Goal: Communication & Community: Answer question/provide support

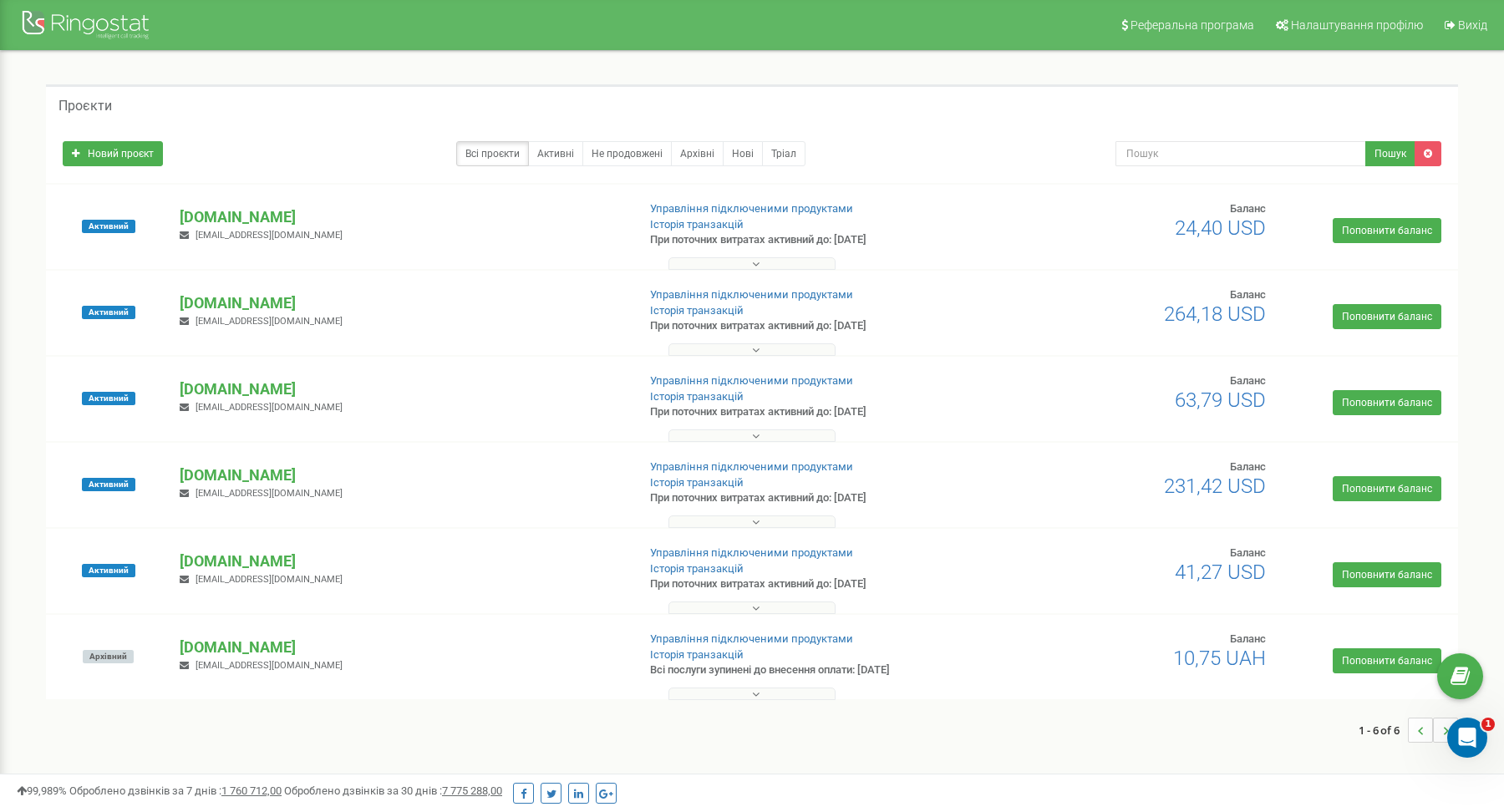
click at [765, 265] on button at bounding box center [752, 263] width 167 height 13
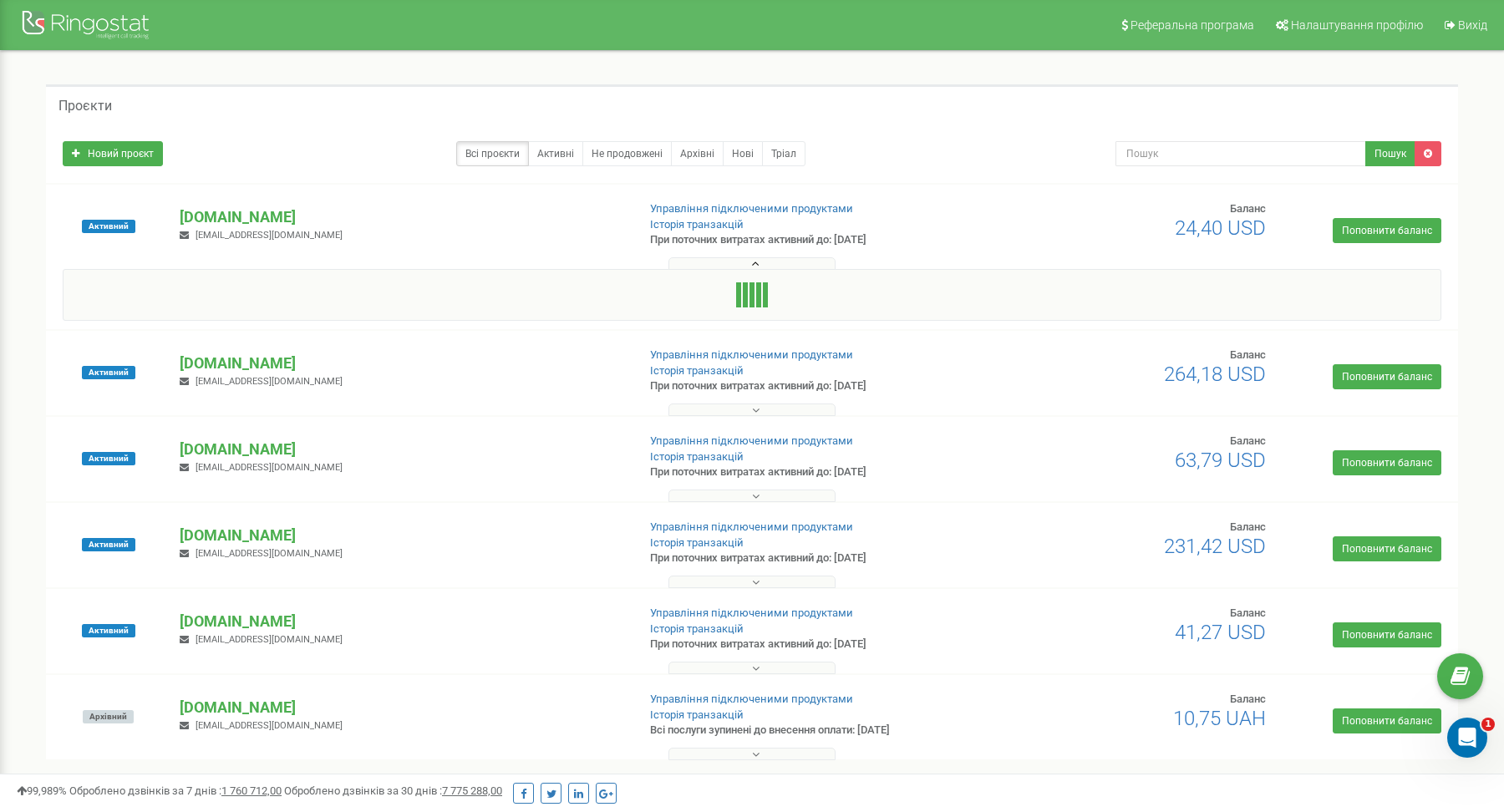
click at [755, 262] on icon at bounding box center [755, 264] width 8 height 12
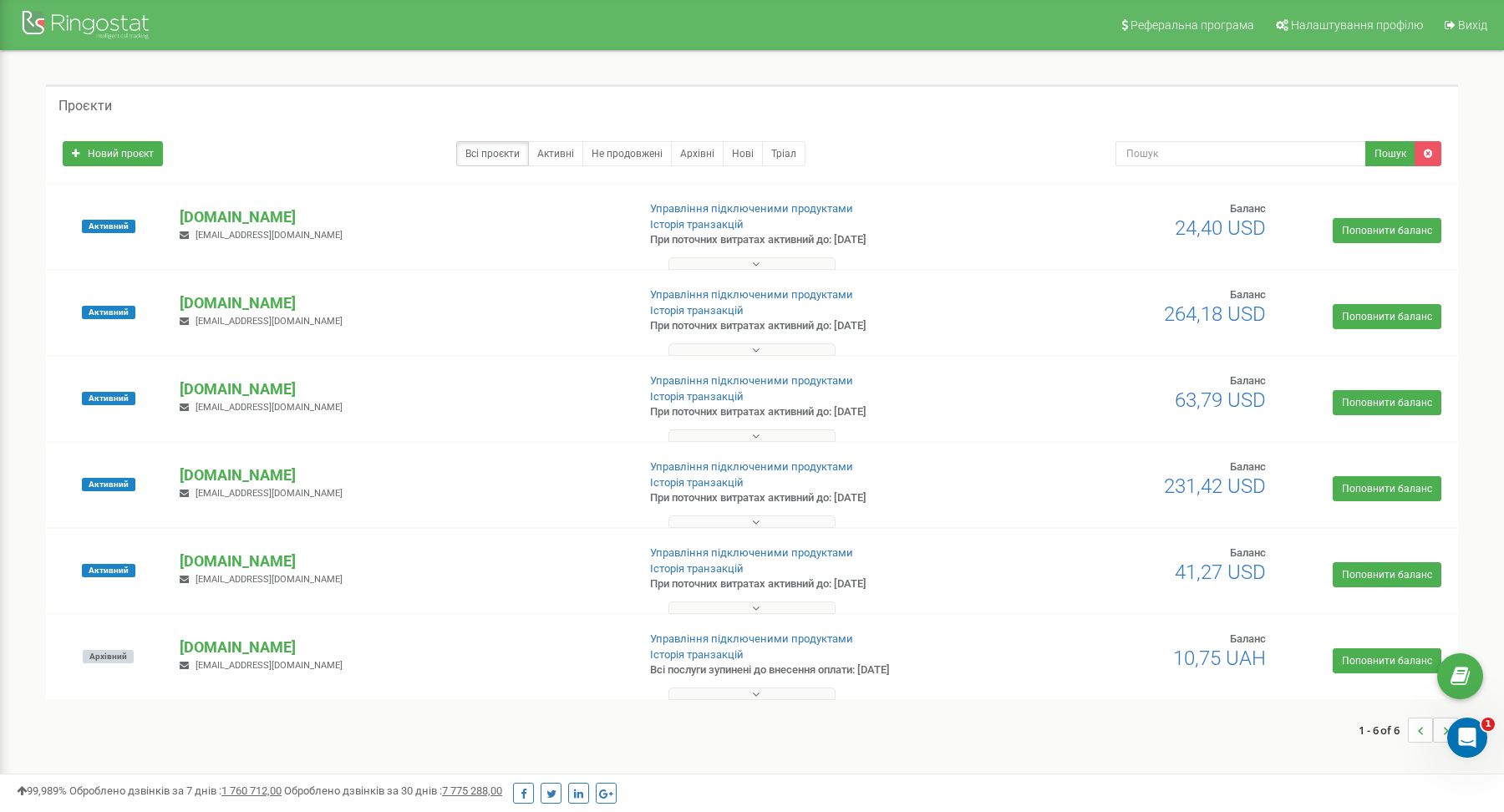
click at [755, 345] on icon at bounding box center [755, 350] width 8 height 12
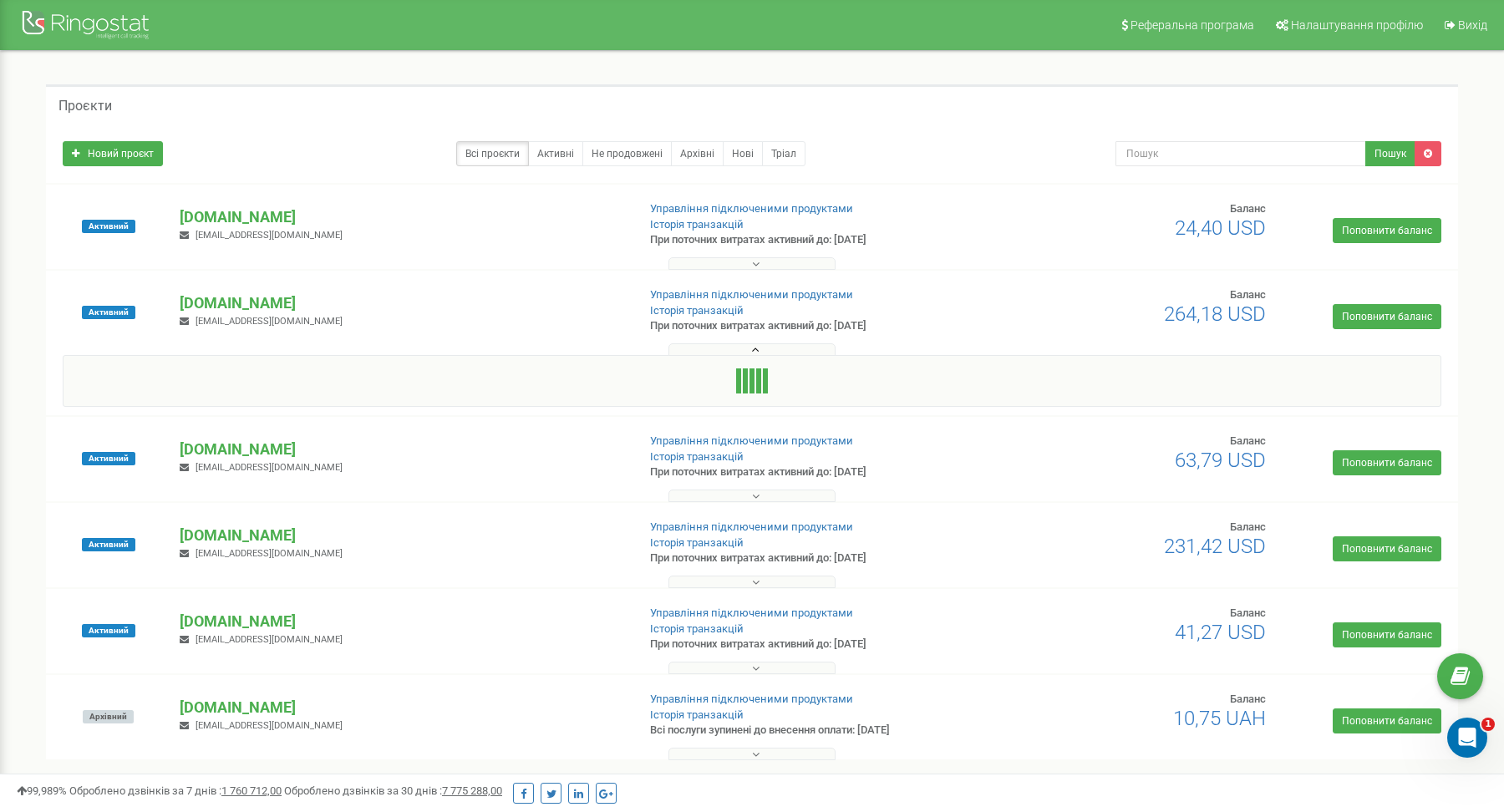
click at [755, 344] on icon at bounding box center [755, 350] width 8 height 12
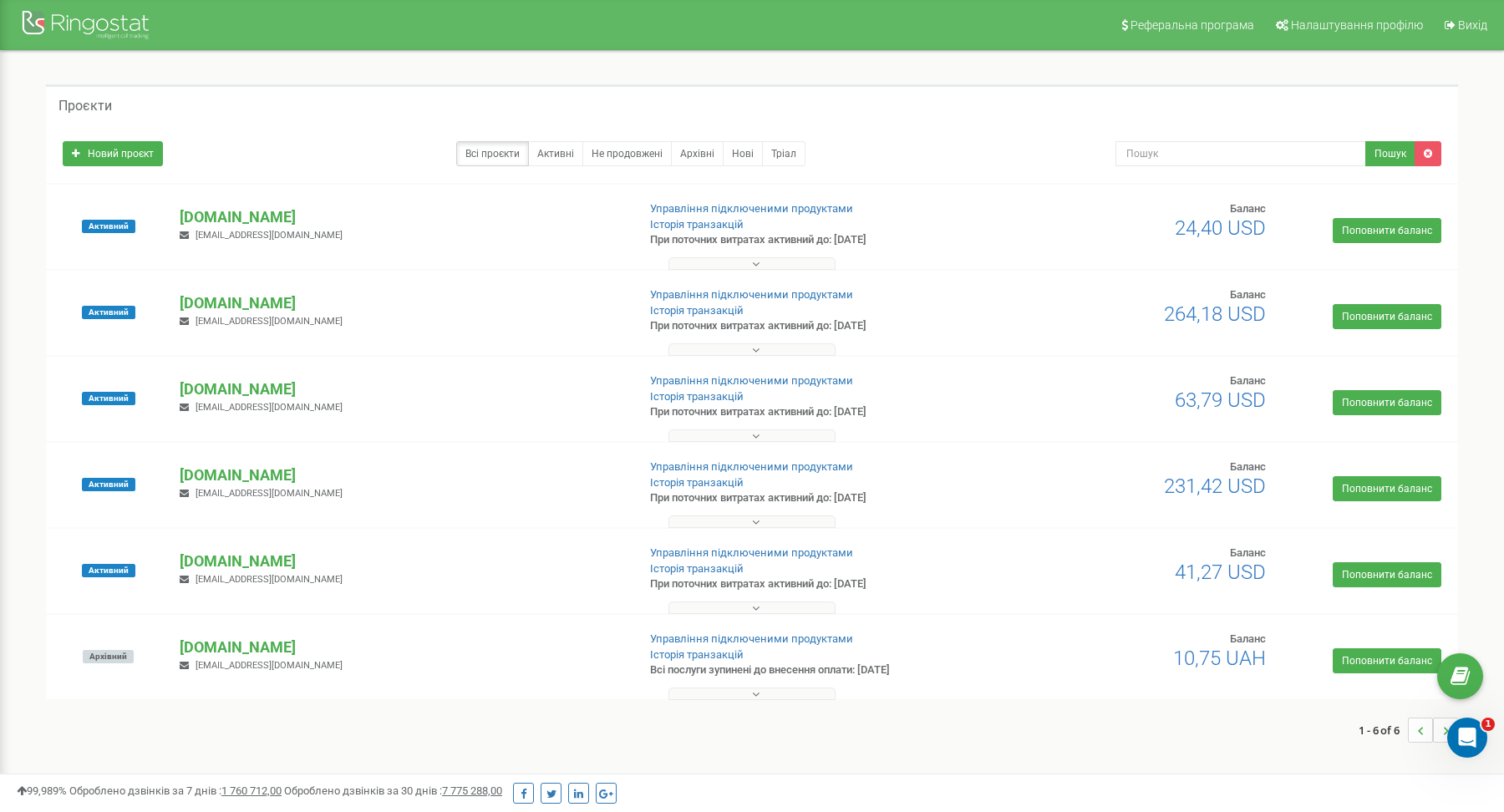
click at [755, 431] on icon at bounding box center [755, 436] width 8 height 12
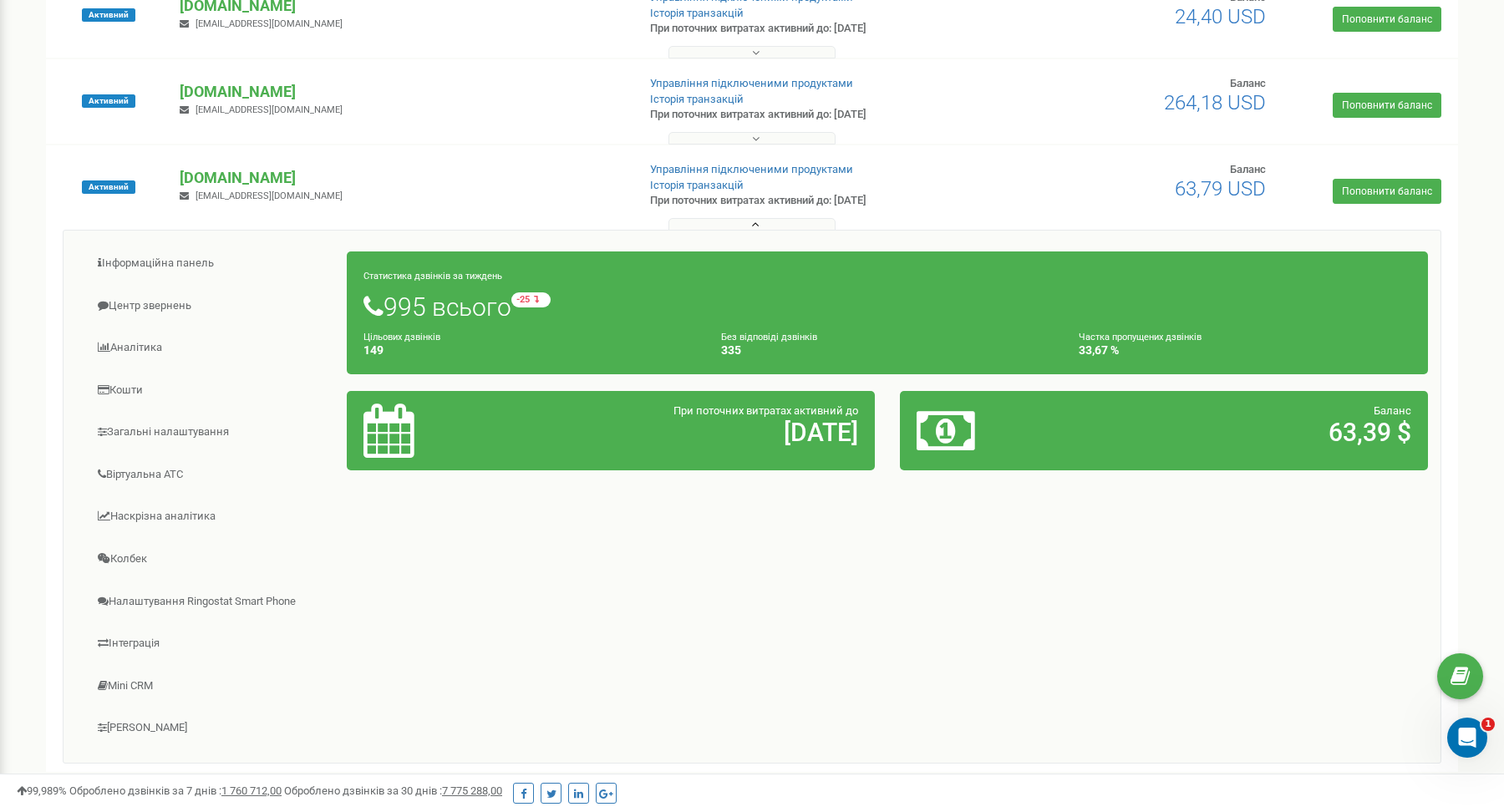
scroll to position [211, 0]
click at [760, 228] on button at bounding box center [752, 225] width 167 height 13
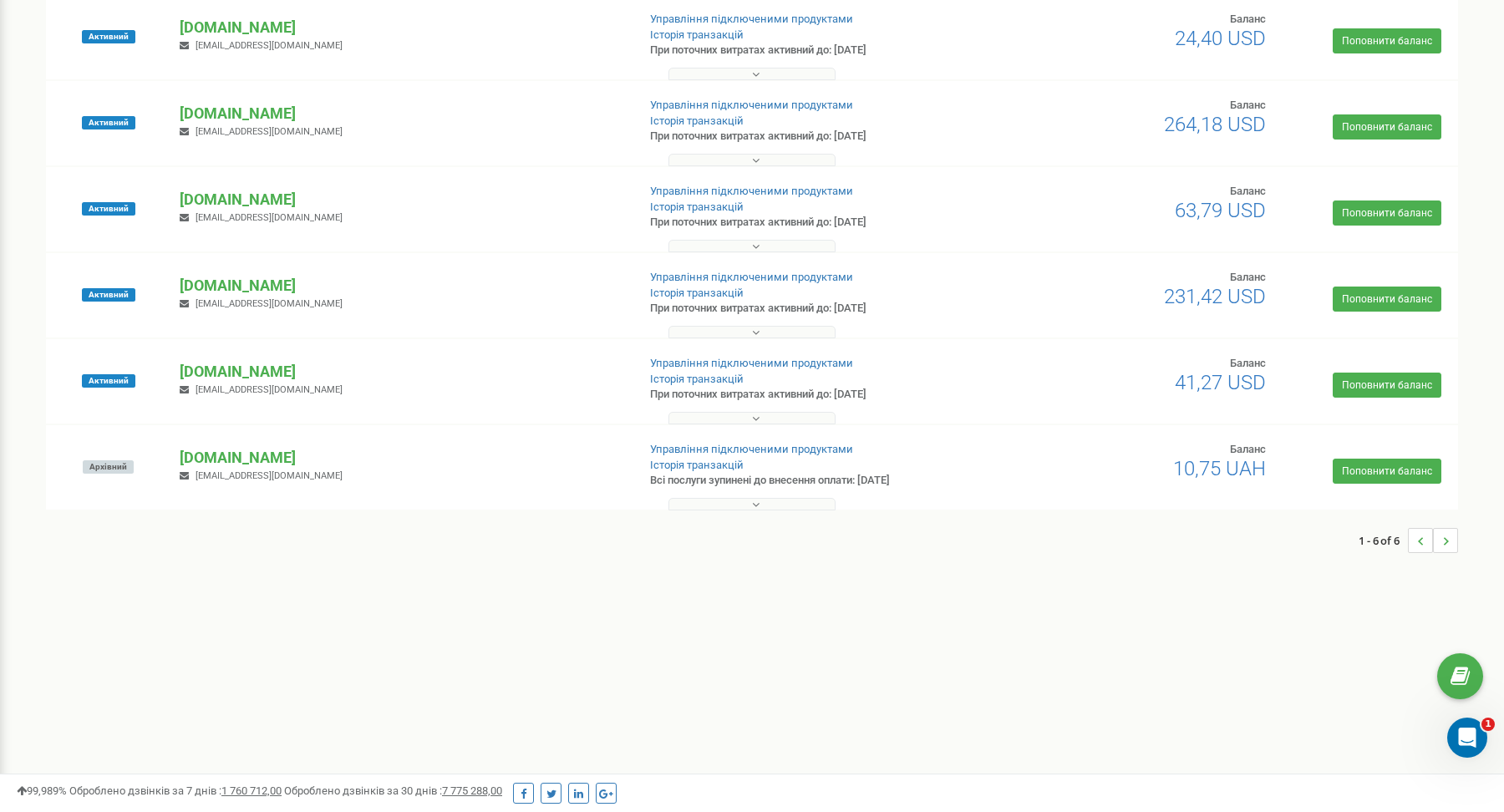
click at [755, 333] on icon at bounding box center [755, 332] width 8 height 12
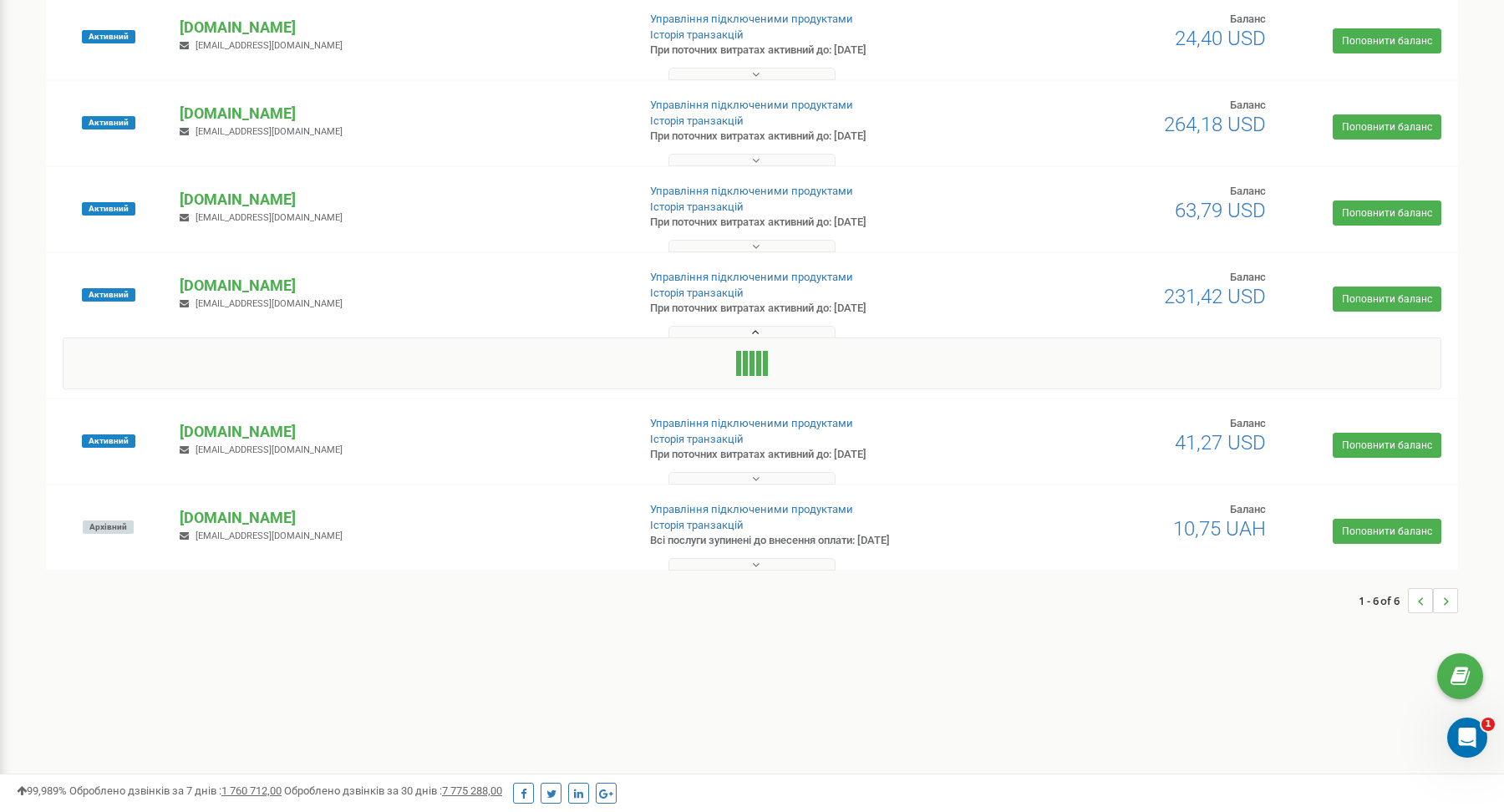
click at [755, 331] on icon at bounding box center [755, 332] width 8 height 12
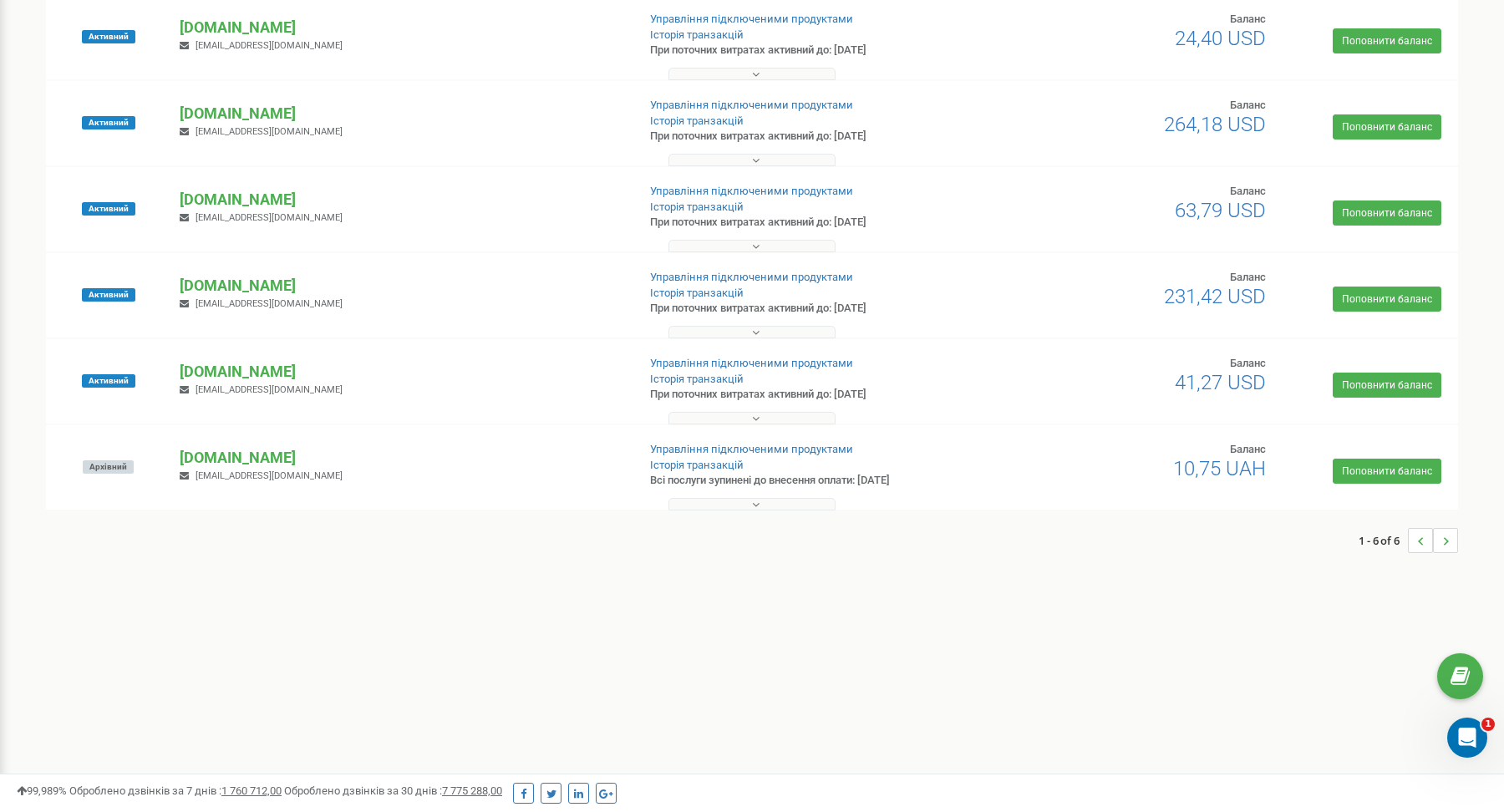
click at [761, 422] on button at bounding box center [752, 417] width 167 height 13
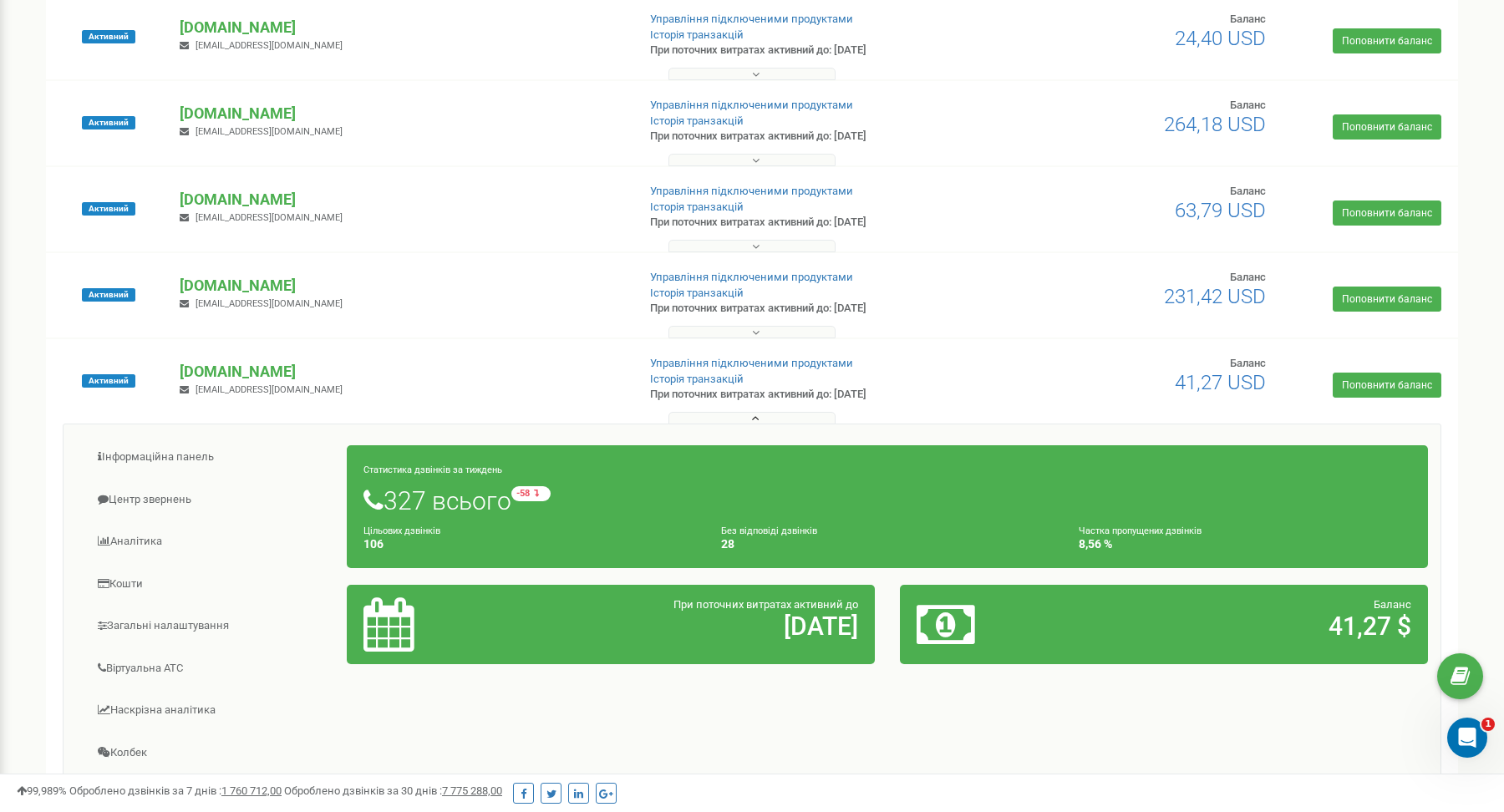
click at [760, 414] on button at bounding box center [752, 417] width 167 height 13
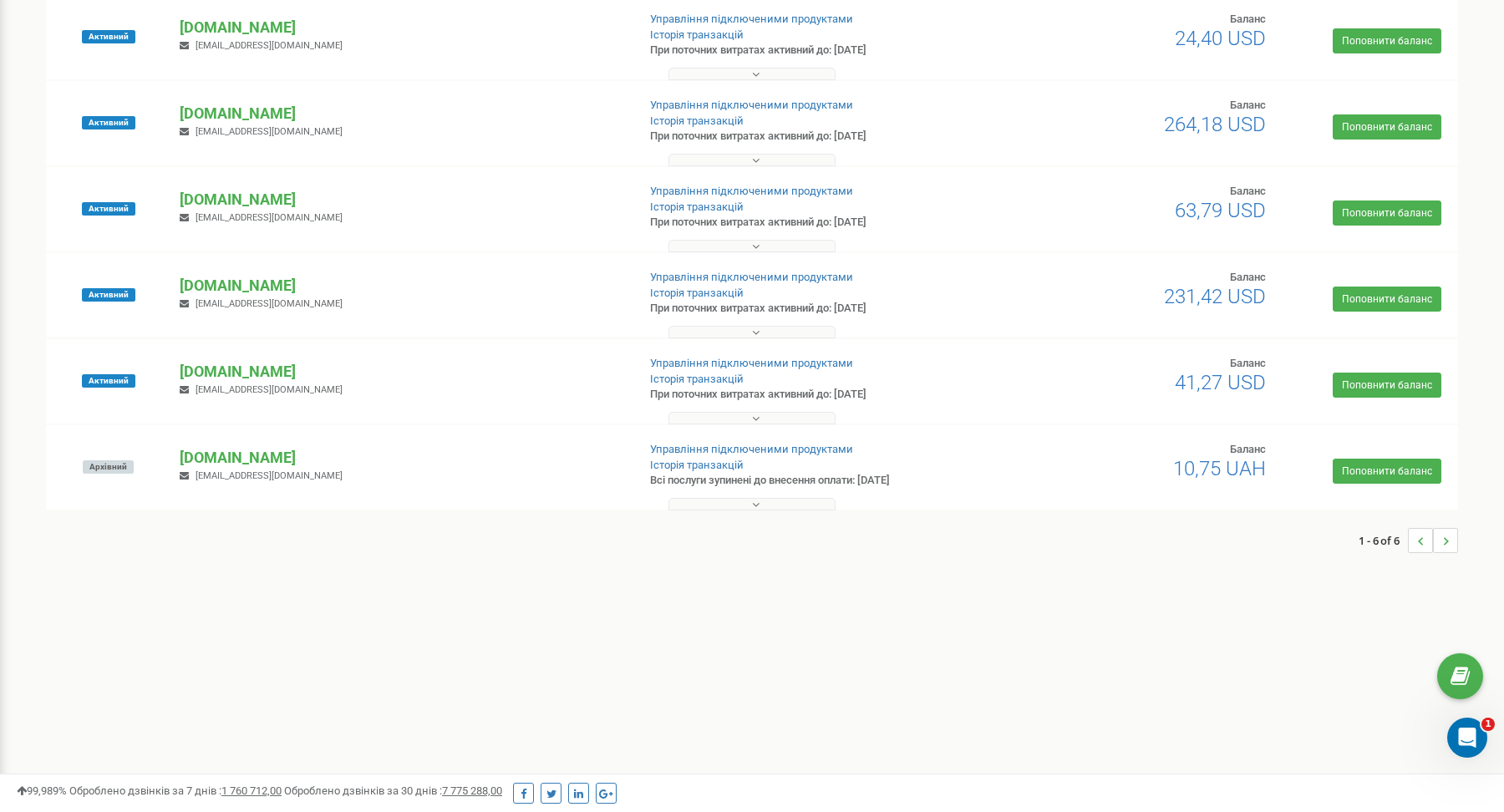
scroll to position [0, 0]
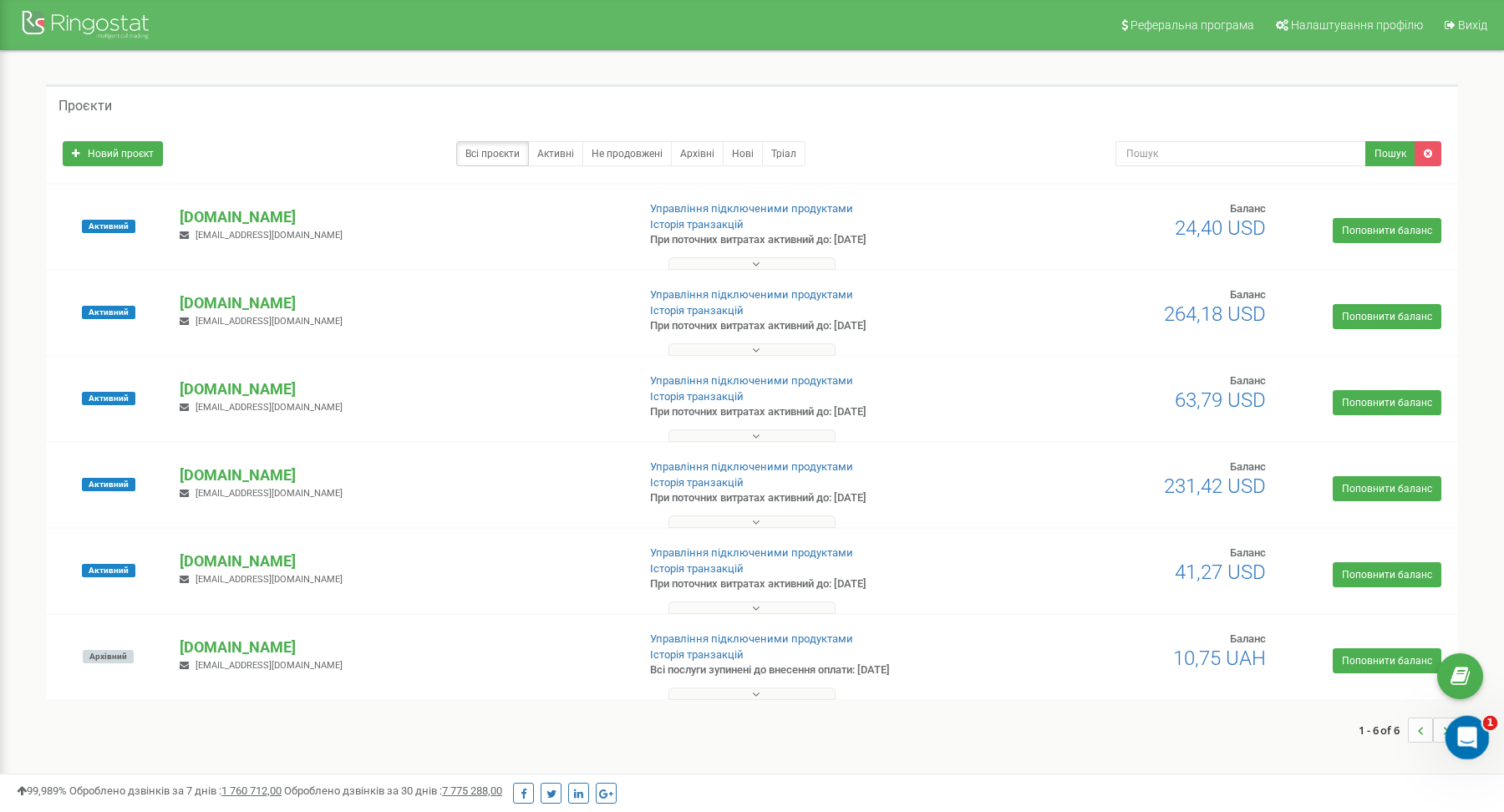
click at [1467, 736] on icon "Открыть службу сообщений Intercom" at bounding box center [1465, 735] width 28 height 28
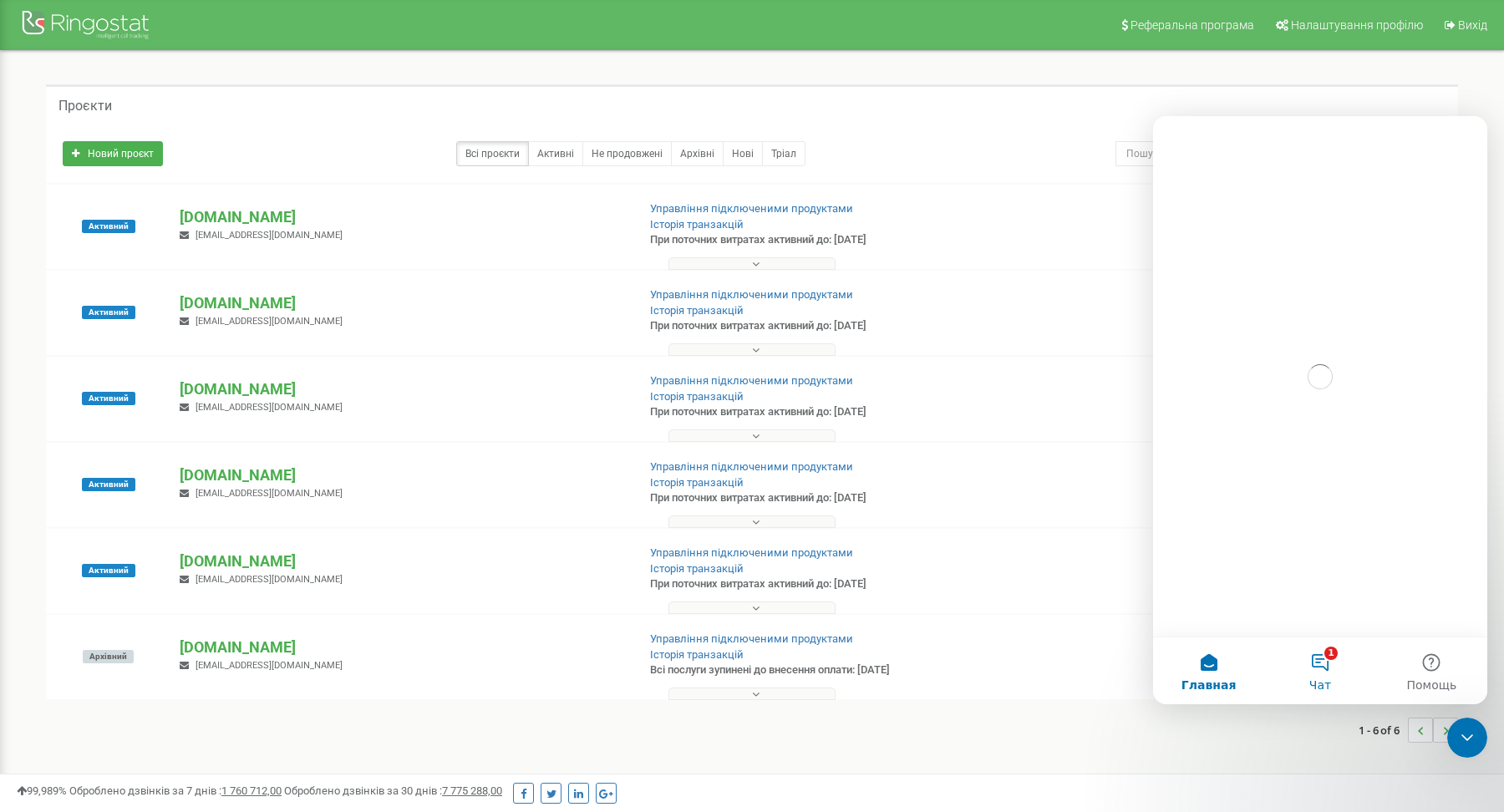
click at [1325, 674] on button "1 Чат" at bounding box center [1319, 671] width 111 height 67
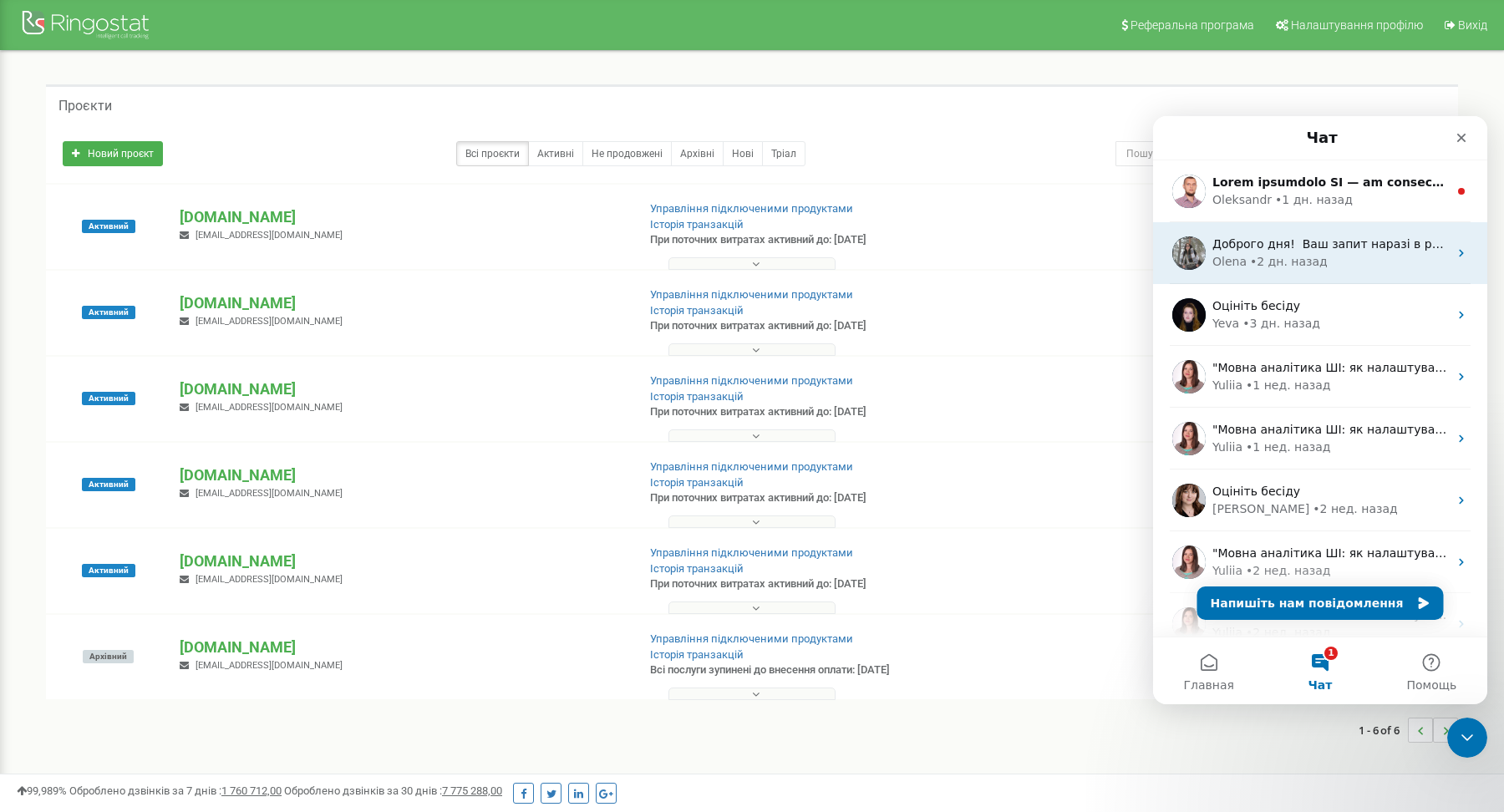
click at [1302, 244] on span "Доброго дня! ​ Ваш запит наразі в роботі, по-результату обов'язково вам відпишу🙏" at bounding box center [1471, 244] width 519 height 13
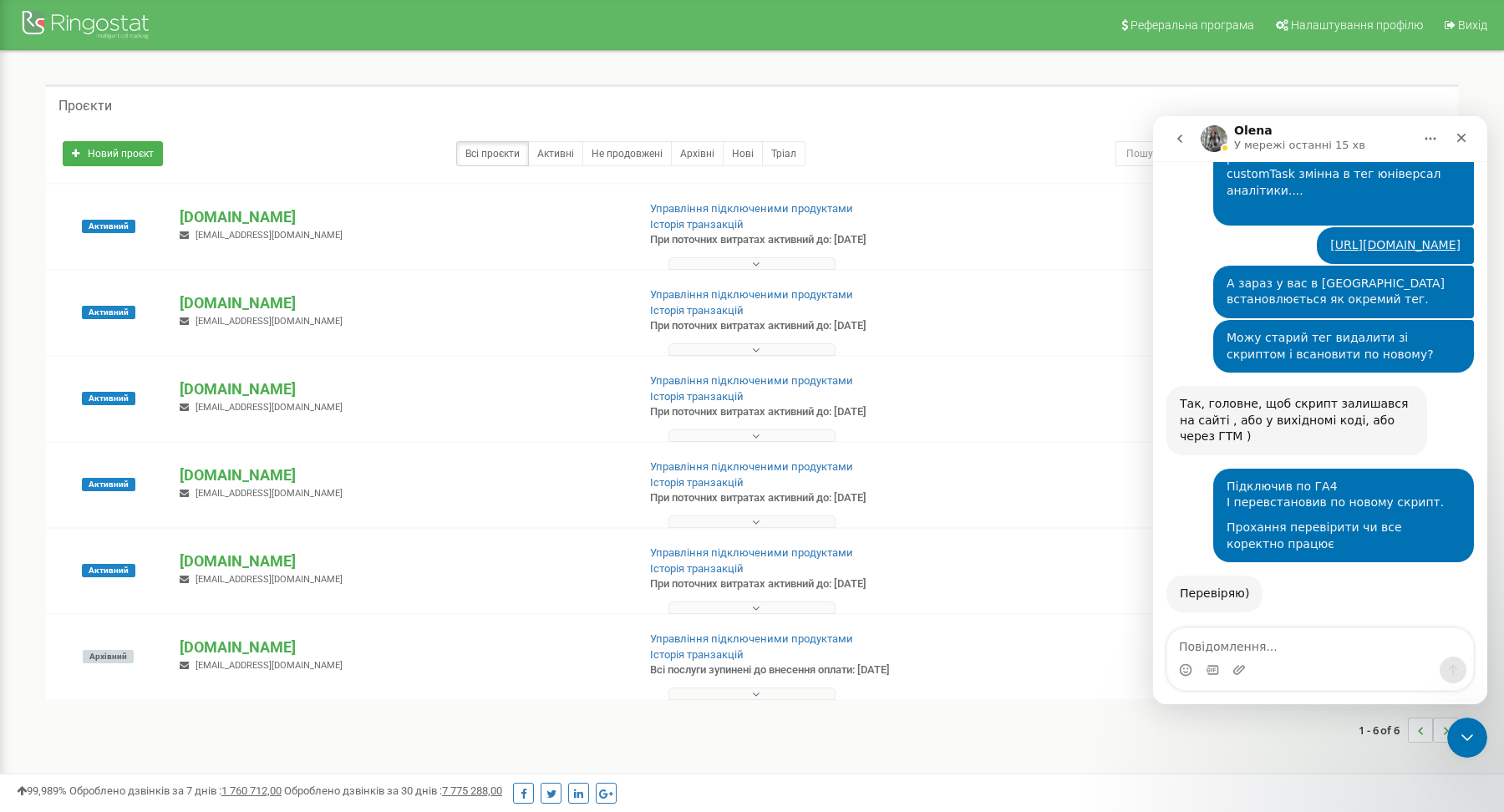
scroll to position [3678, 0]
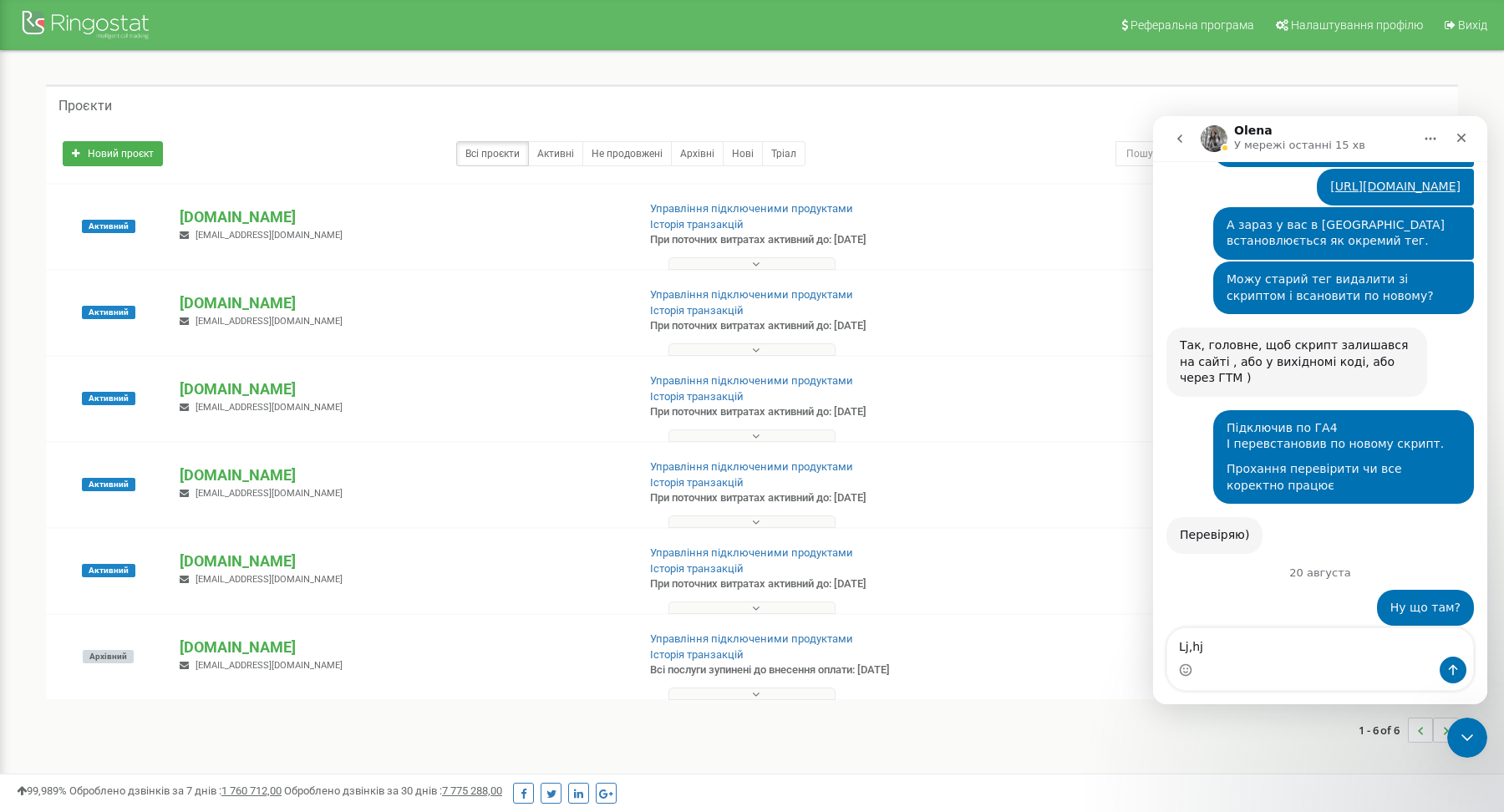
type textarea "Lj,hju"
type textarea "доброго дня!"
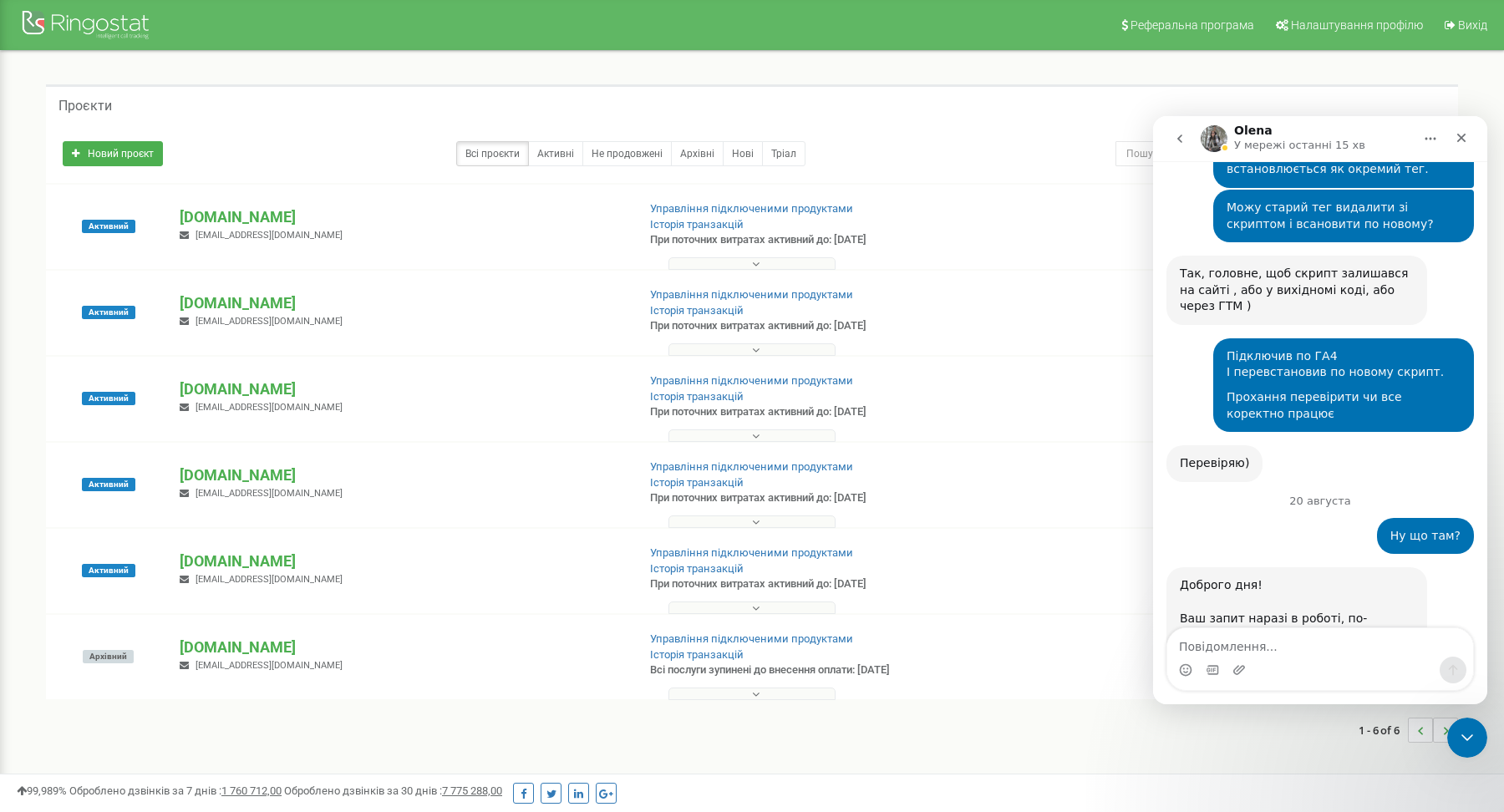
scroll to position [3766, 0]
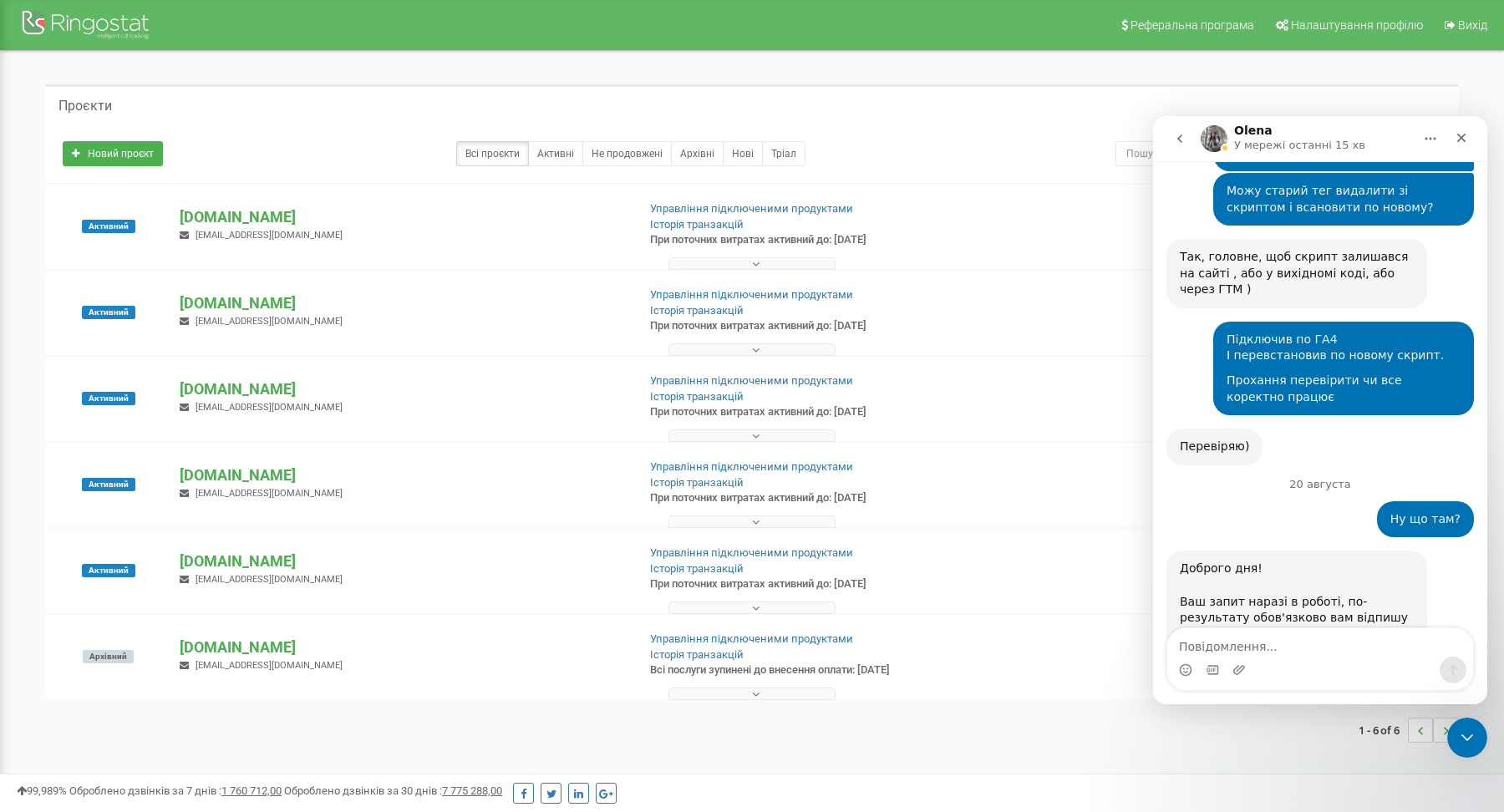
click at [1184, 140] on icon "go back" at bounding box center [1179, 139] width 13 height 13
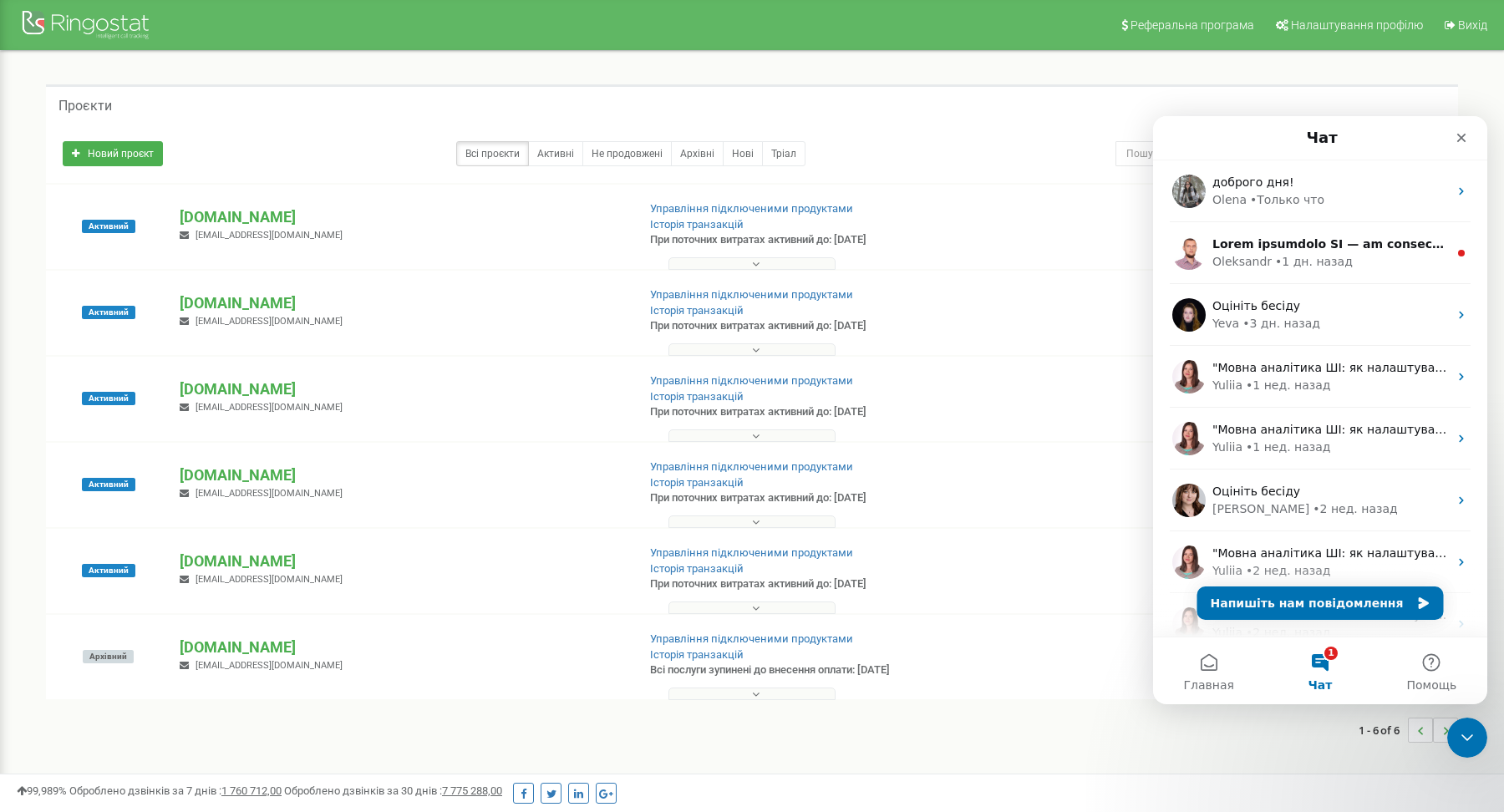
scroll to position [0, 0]
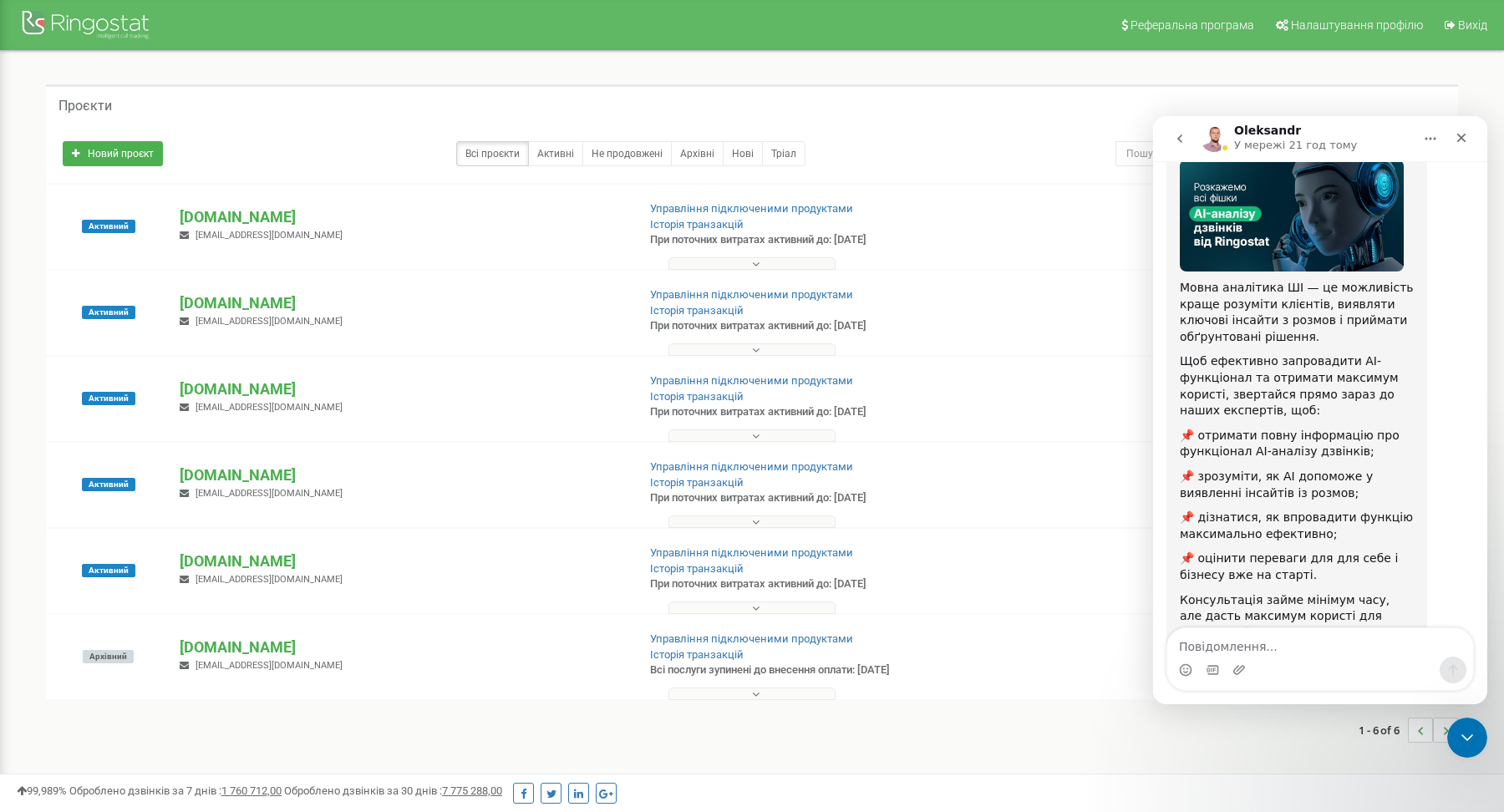
scroll to position [181, 0]
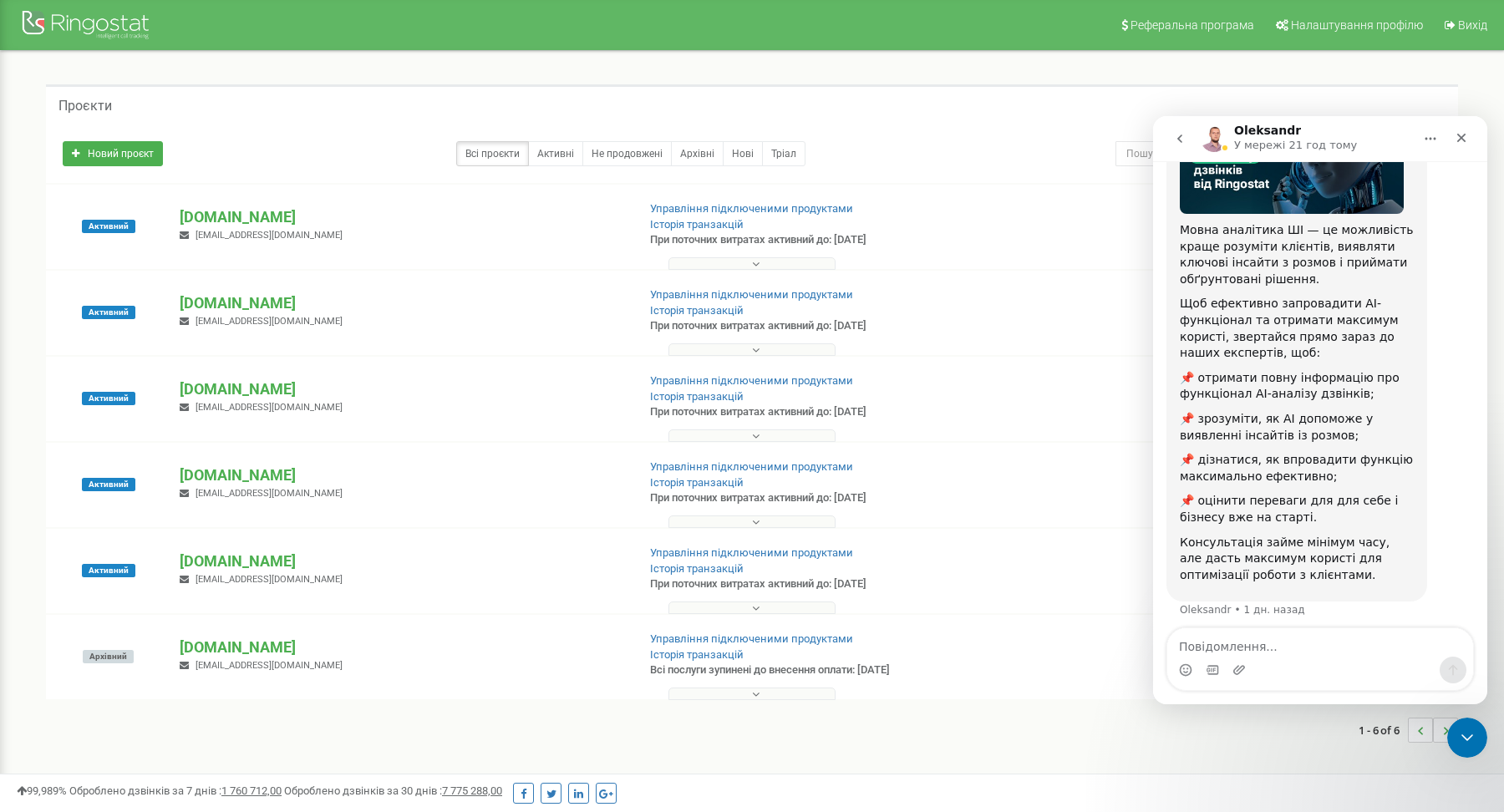
click at [1001, 122] on div "Проєкти" at bounding box center [752, 105] width 1412 height 40
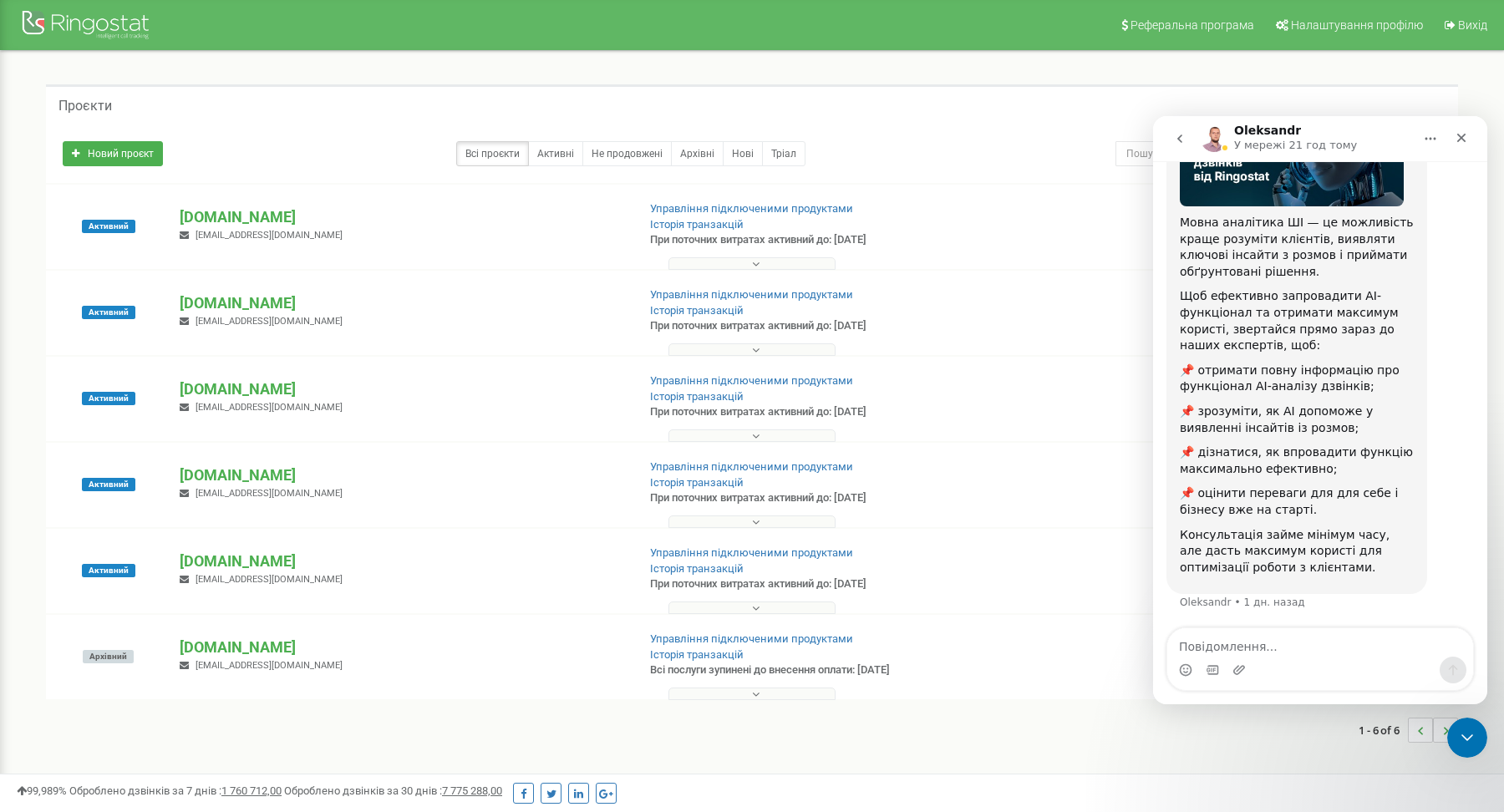
click at [1000, 78] on div "Проєкти Новий проєкт Всі проєкти Активні Не продовжені Архівні [GEOGRAPHIC_DATA…" at bounding box center [752, 421] width 1479 height 742
click at [1462, 730] on icon "Закрыть службу сообщений Intercom" at bounding box center [1465, 735] width 20 height 20
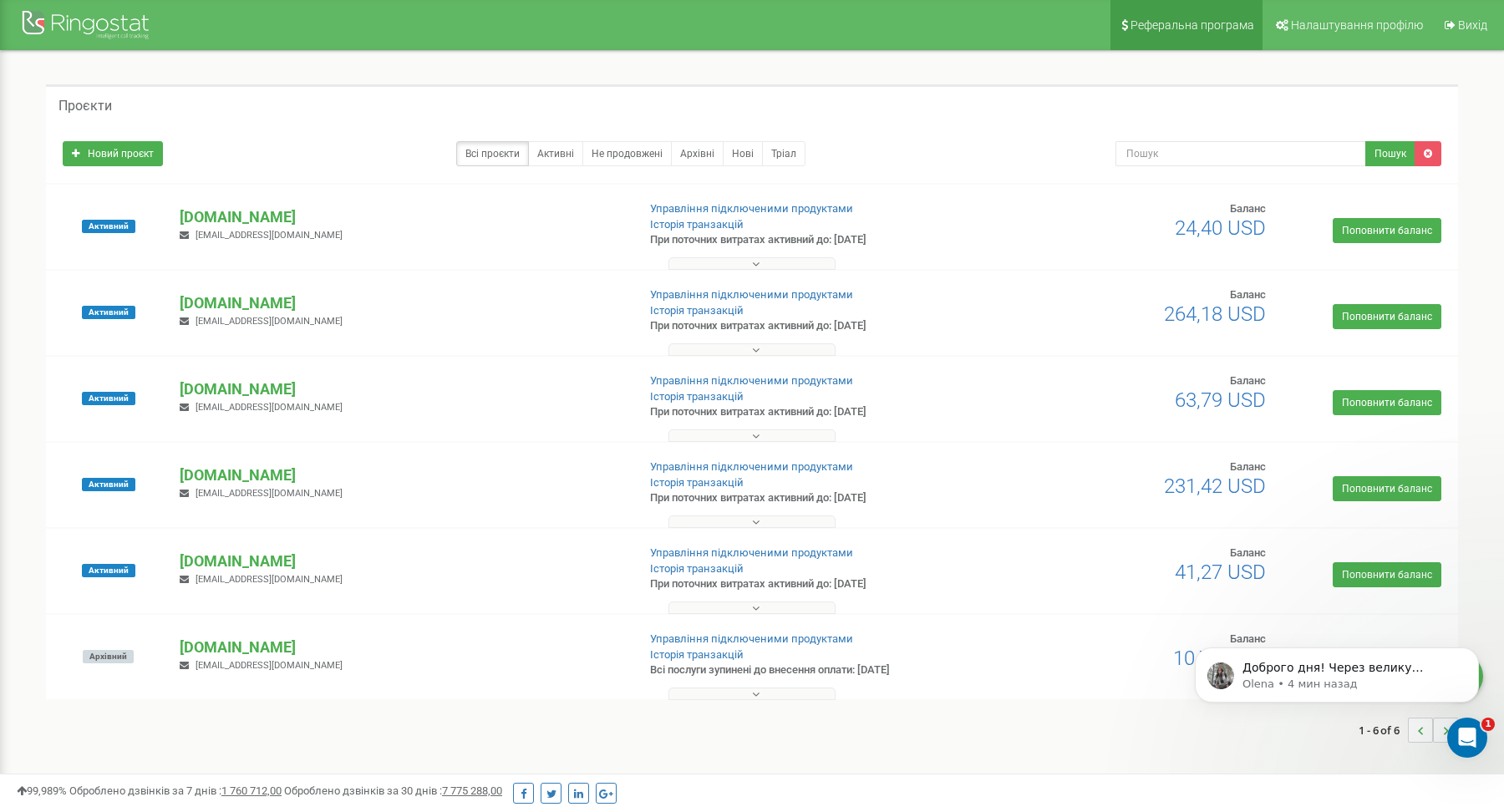
scroll to position [0, 0]
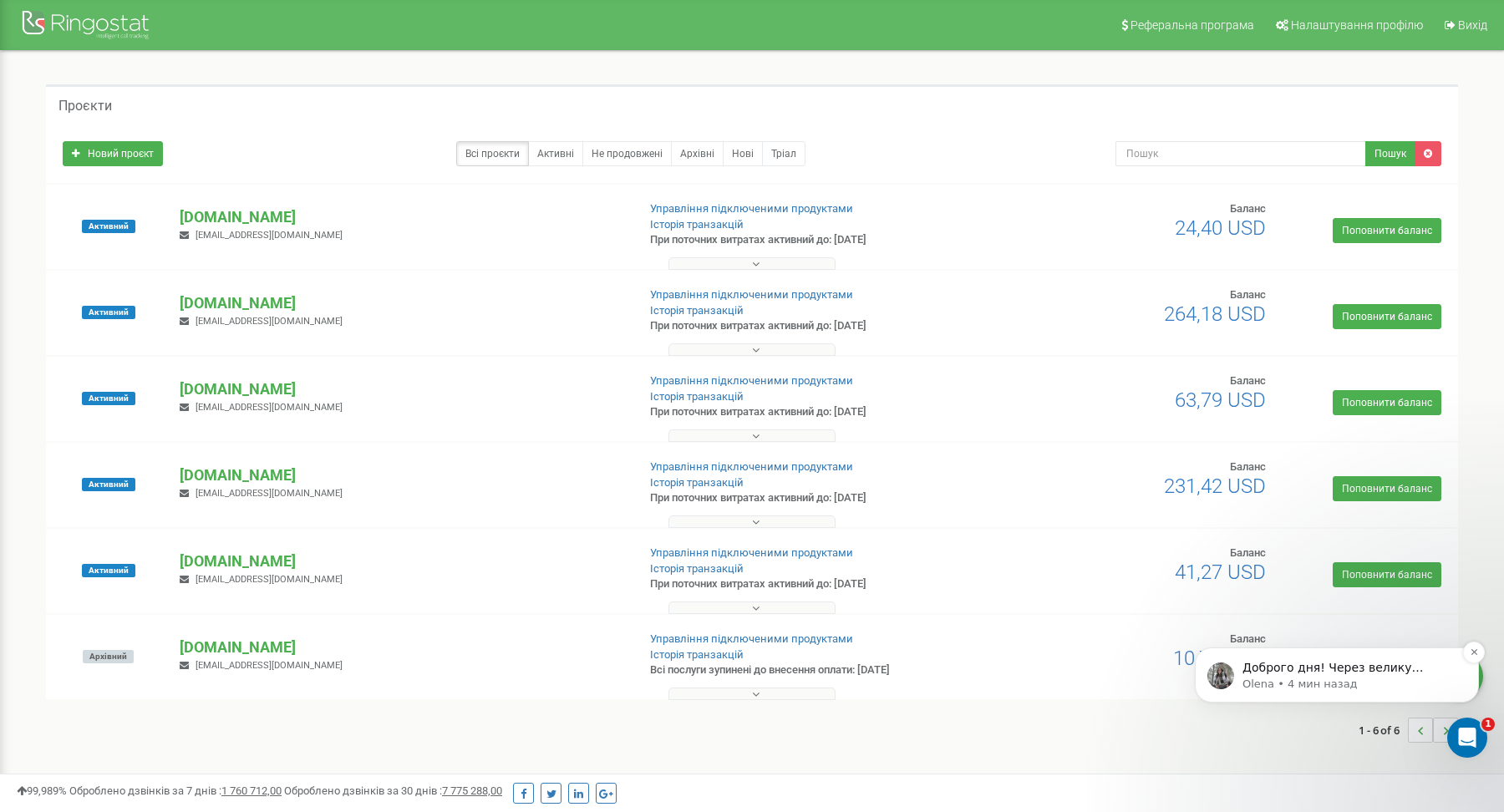
click at [1387, 666] on p "Доброго дня! Через велику кількість звернень час перевірки може бути трохи довш…" at bounding box center [1350, 668] width 216 height 17
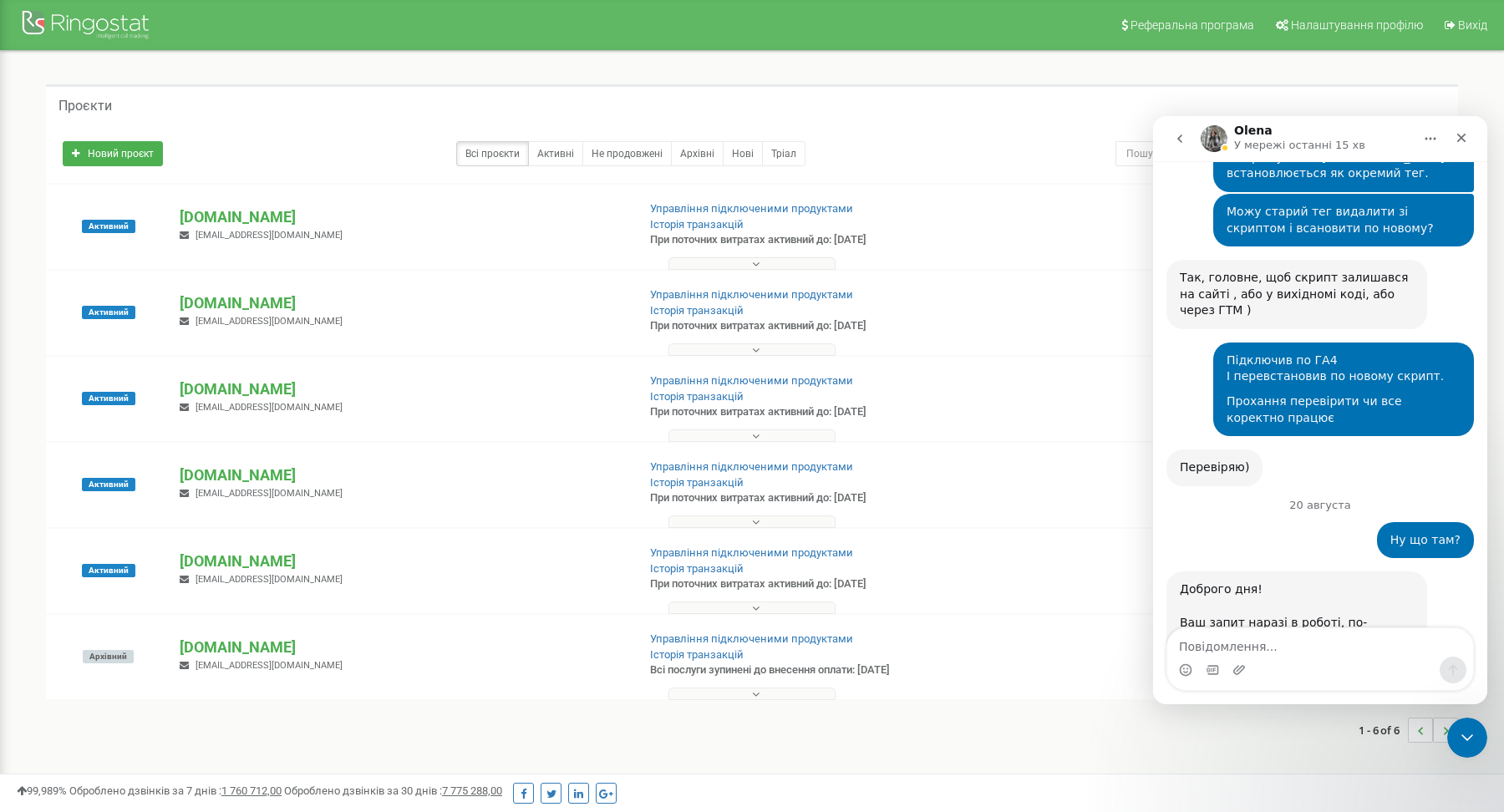
scroll to position [3959, 0]
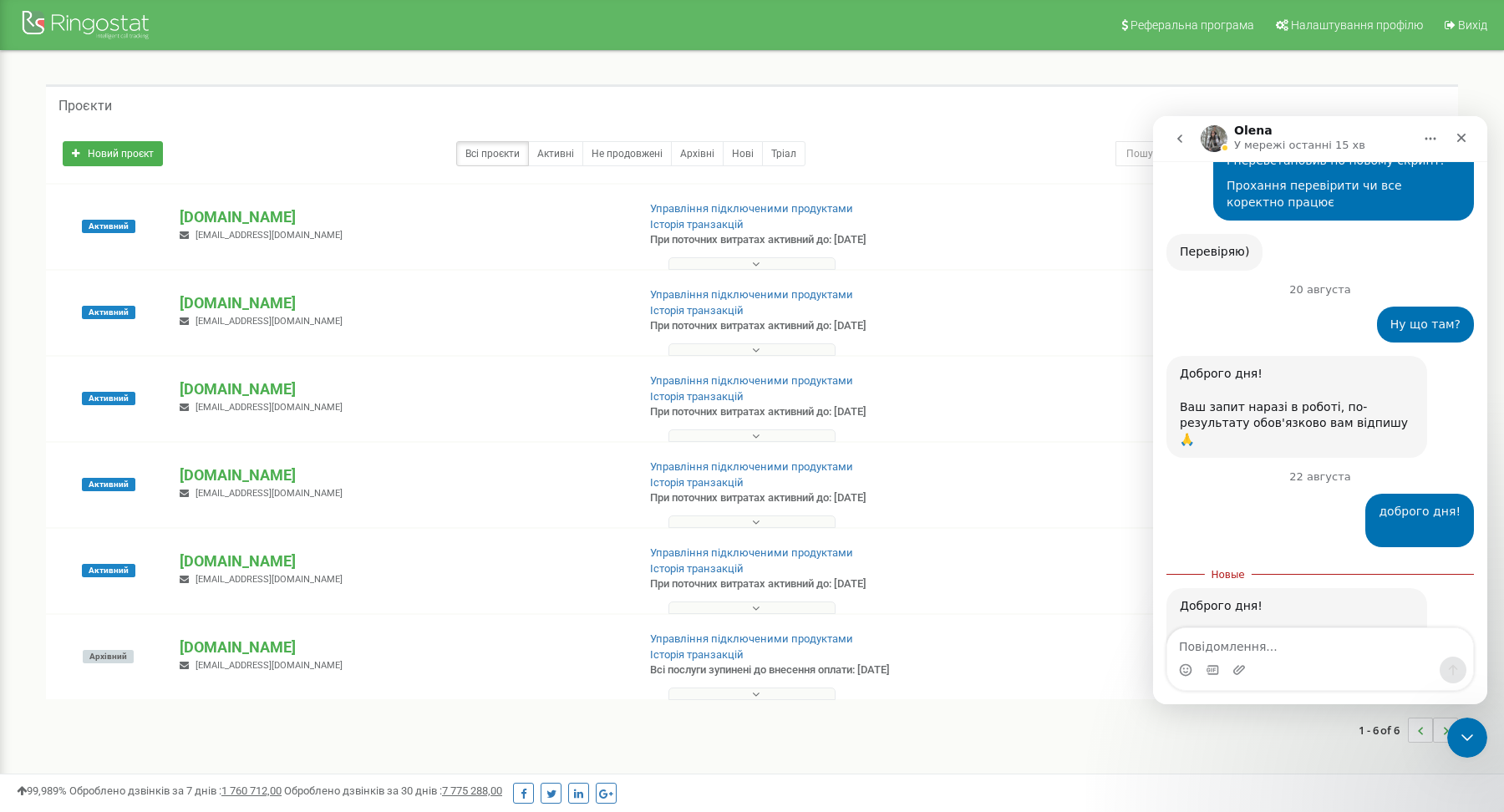
drag, startPoint x: 1234, startPoint y: 527, endPoint x: 1337, endPoint y: 545, distance: 104.6
click at [1337, 598] on div "Доброго дня! Через велику кількість звернень час перевірки може бути трохи довш…" at bounding box center [1297, 672] width 234 height 147
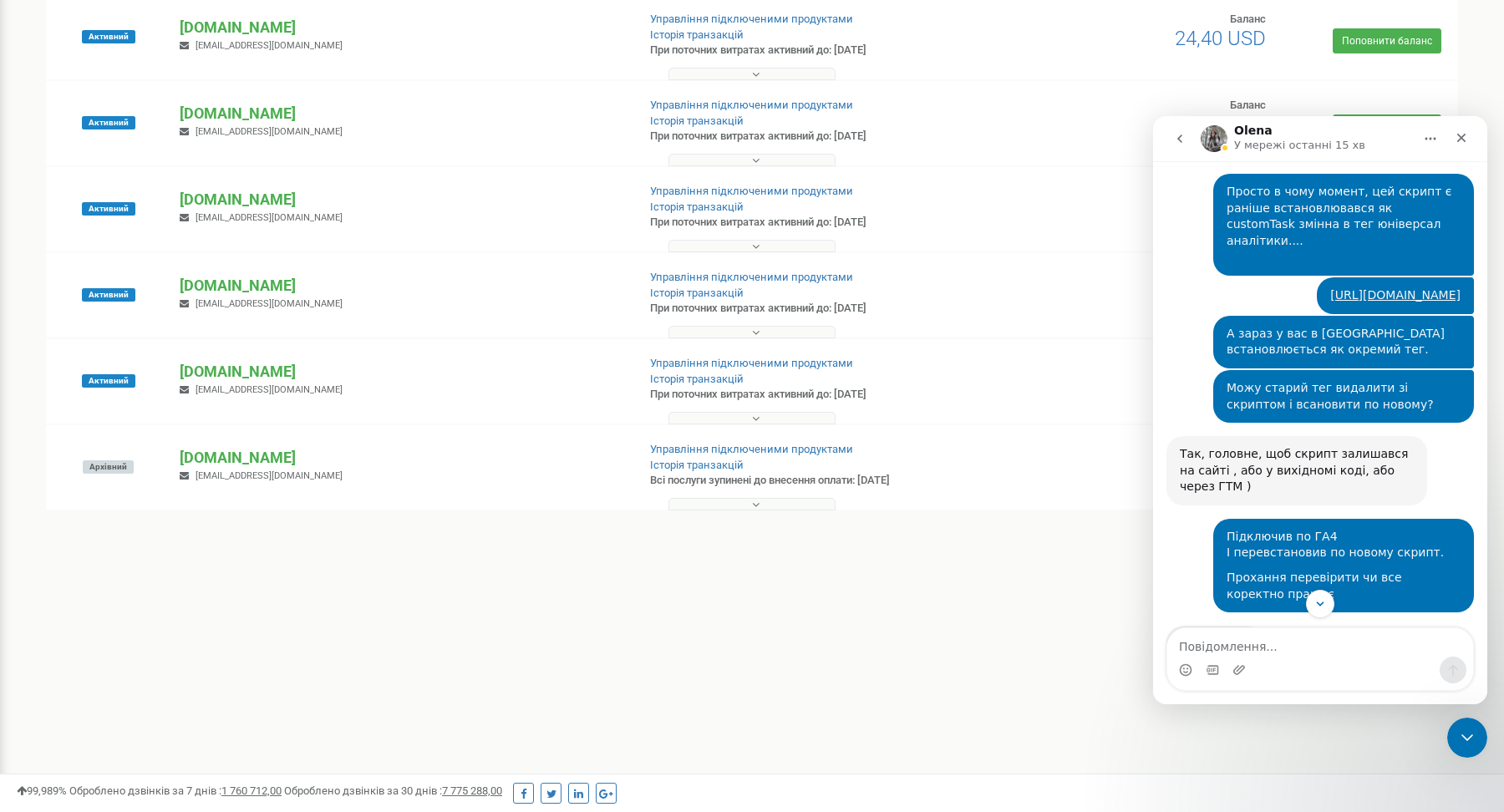
scroll to position [0, 0]
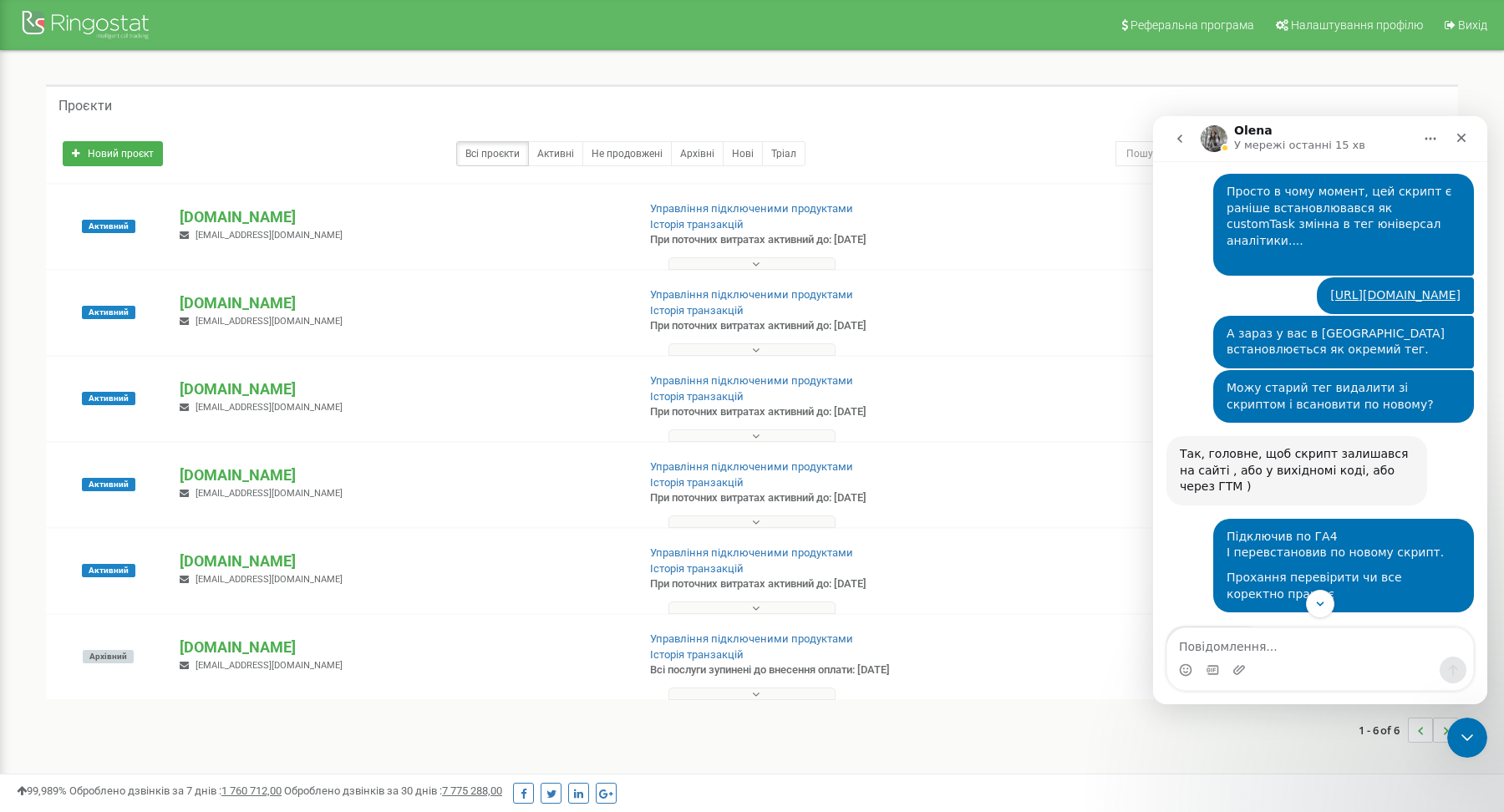
click at [703, 82] on div "Проєкти Новий проєкт Всі проєкти Активні Не продовжені Архівні [GEOGRAPHIC_DATA…" at bounding box center [752, 421] width 1479 height 742
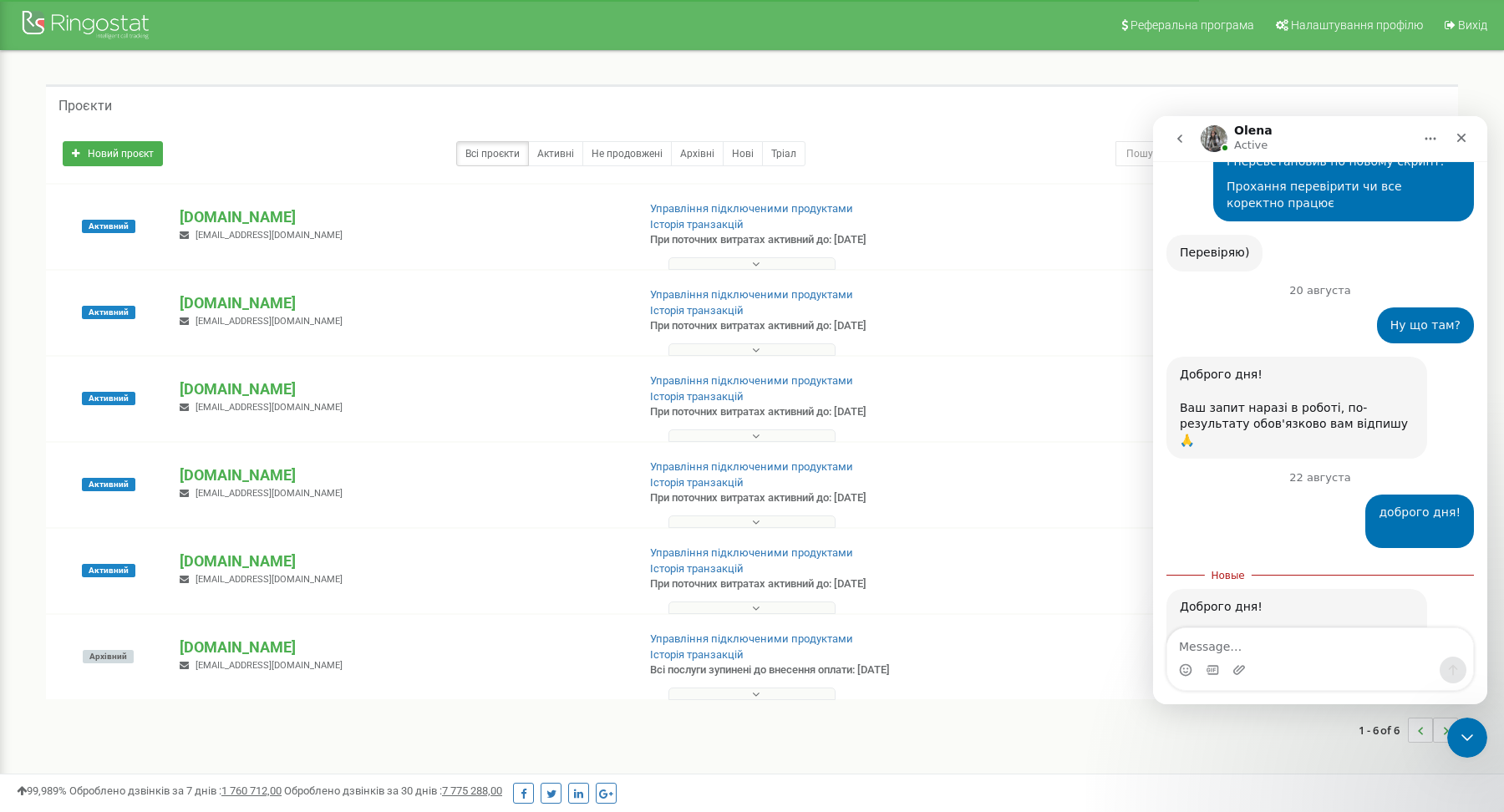
click at [1306, 599] on div "Доброго дня! Через велику кількість звернень час перевірки може бути трохи довш…" at bounding box center [1297, 672] width 234 height 147
drag, startPoint x: 1241, startPoint y: 497, endPoint x: 1322, endPoint y: 580, distance: 116.0
click at [1341, 590] on div "Доброго дня! Через велику кількість звернень час перевірки може бути трохи довш…" at bounding box center [1297, 672] width 261 height 167
click at [1265, 599] on div "Доброго дня! Через велику кількість звернень час перевірки може бути трохи довш…" at bounding box center [1297, 672] width 234 height 147
